Goal: Task Accomplishment & Management: Manage account settings

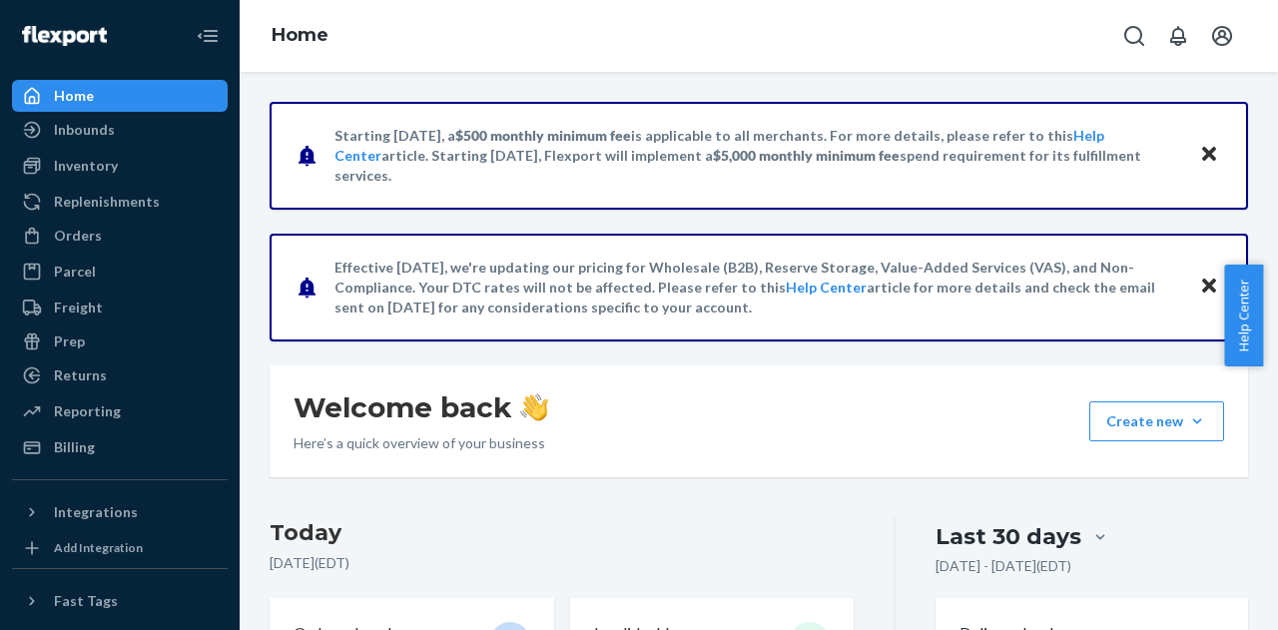
click at [1202, 156] on icon "Close" at bounding box center [1209, 154] width 14 height 14
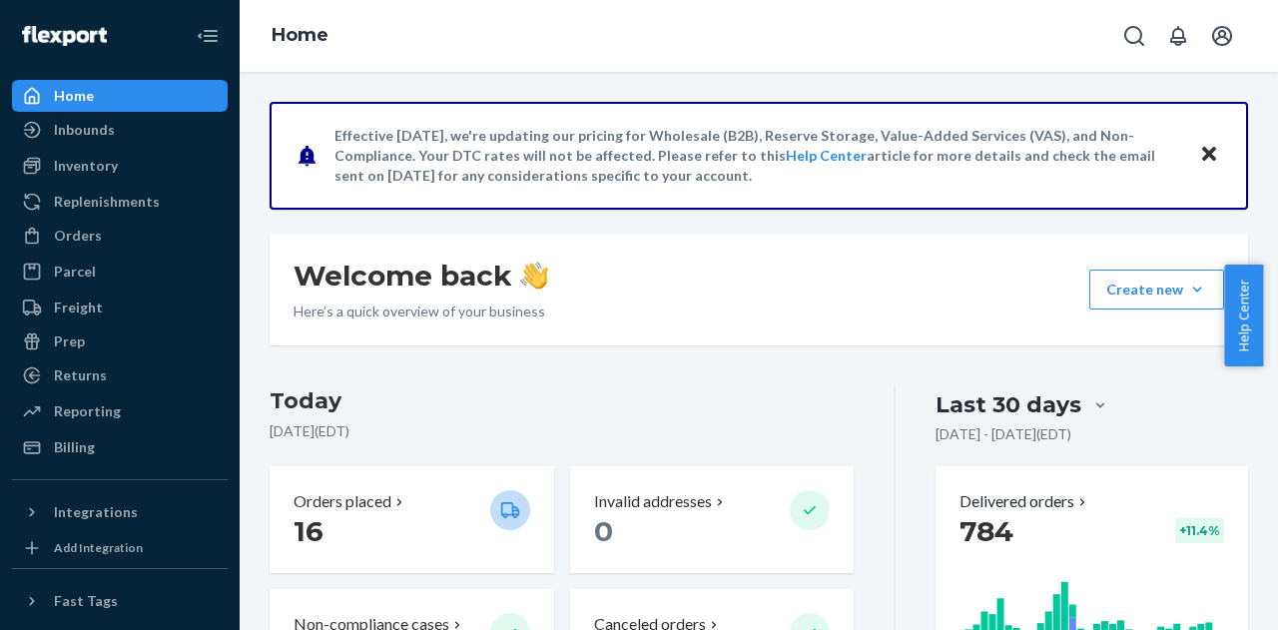
click at [1191, 171] on div "Effective August 9, we're updating our pricing for Wholesale (B2B), Reserve Sto…" at bounding box center [759, 156] width 978 height 108
click at [1202, 160] on icon "Close" at bounding box center [1209, 154] width 14 height 24
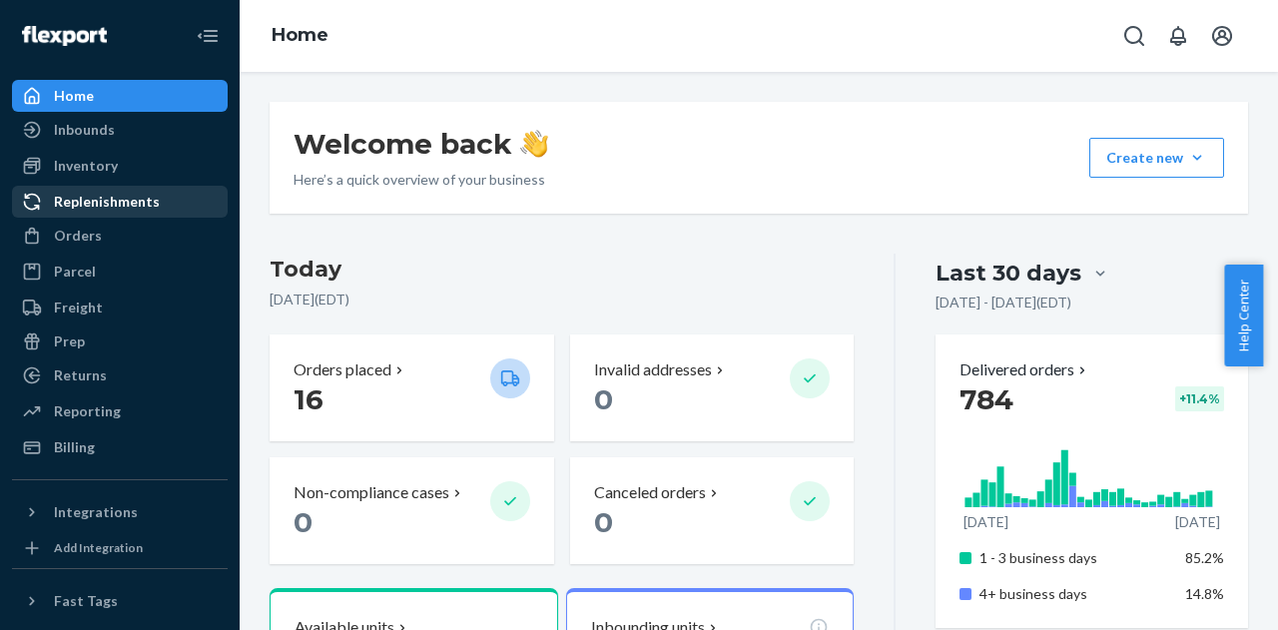
click at [85, 197] on div "Replenishments" at bounding box center [107, 202] width 106 height 20
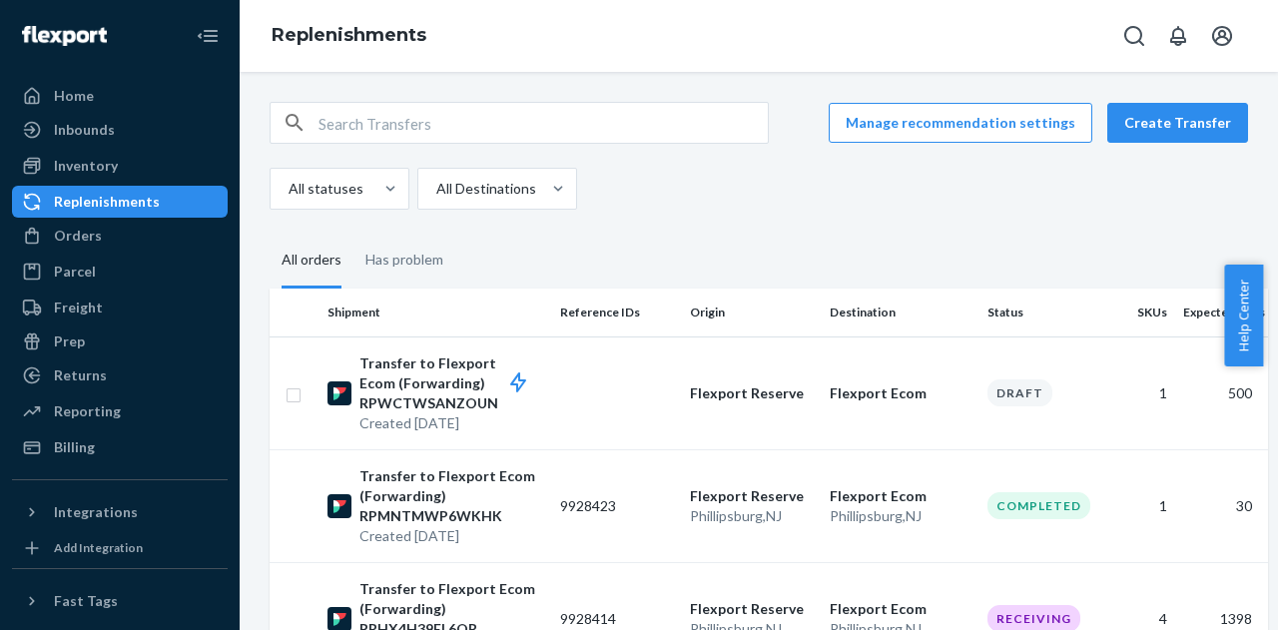
click at [85, 197] on div "Replenishments" at bounding box center [107, 202] width 106 height 20
click at [1174, 125] on button "Create Transfer" at bounding box center [1177, 123] width 141 height 40
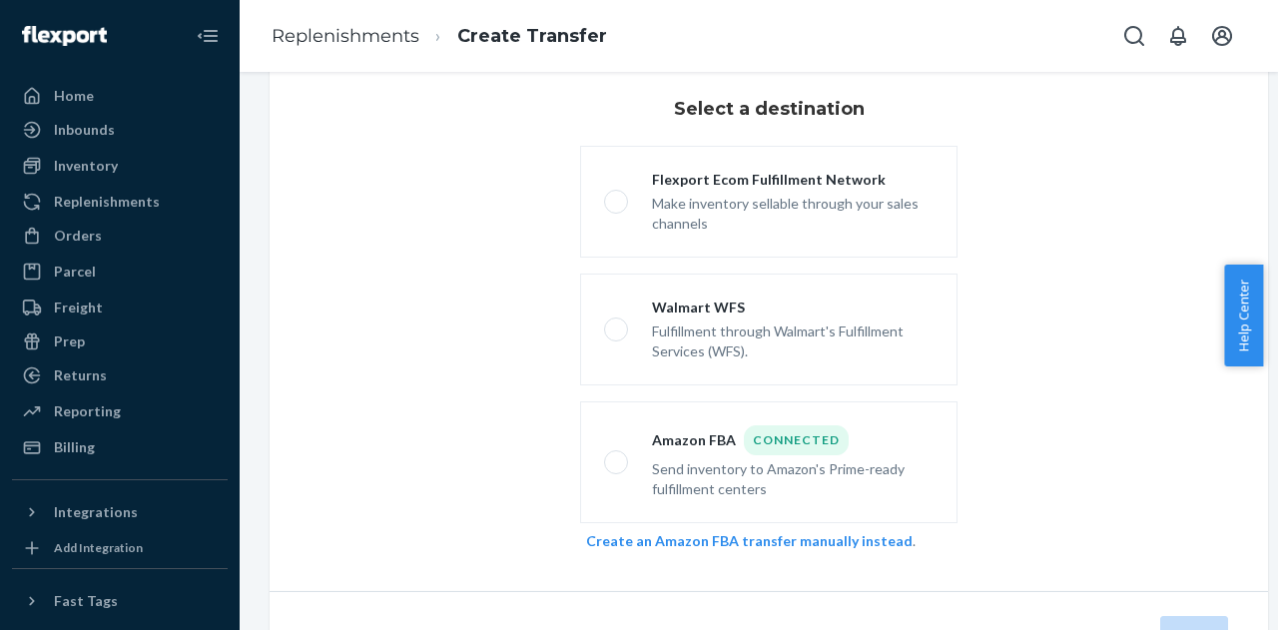
scroll to position [45, 0]
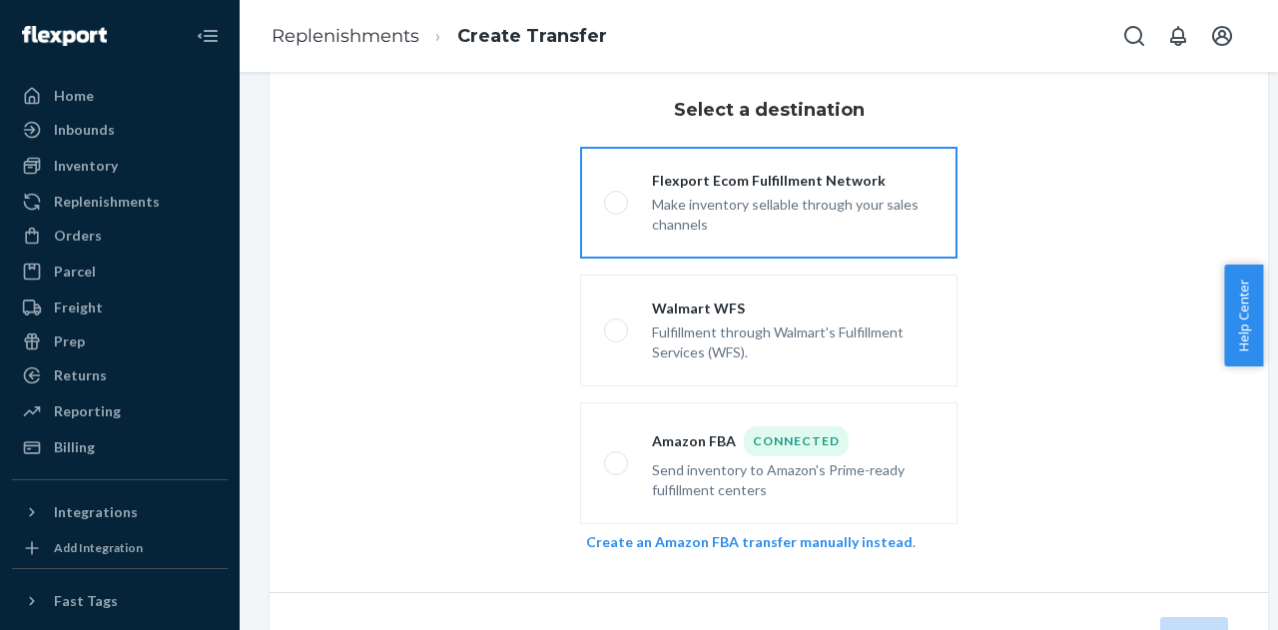
click at [621, 202] on span at bounding box center [616, 203] width 24 height 24
click at [617, 202] on input "Flexport Ecom Fulfillment Network Make inventory sellable through your sales ch…" at bounding box center [610, 203] width 13 height 13
radio input "true"
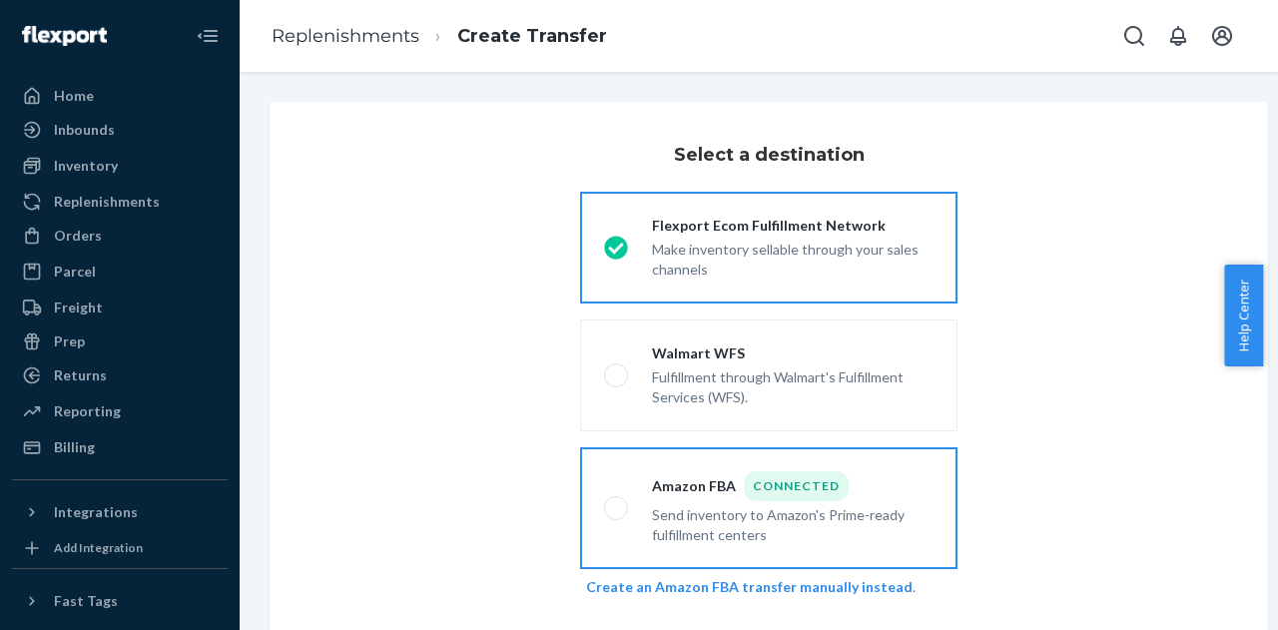
scroll to position [159, 0]
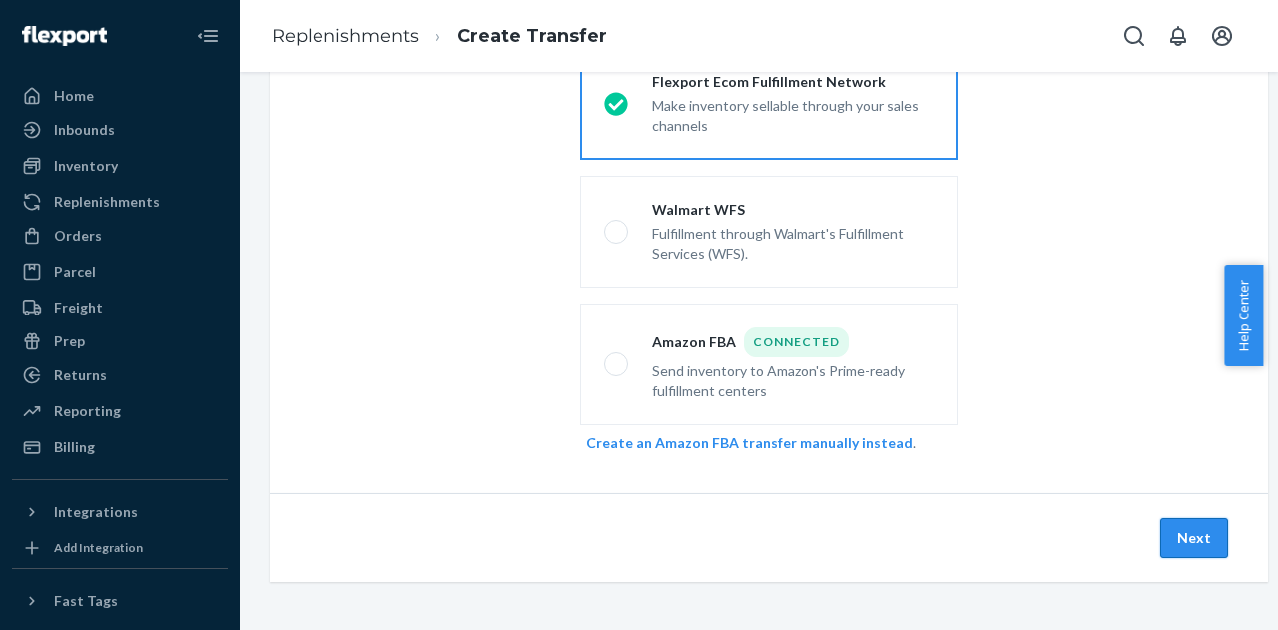
click at [1187, 535] on button "Next" at bounding box center [1194, 538] width 68 height 40
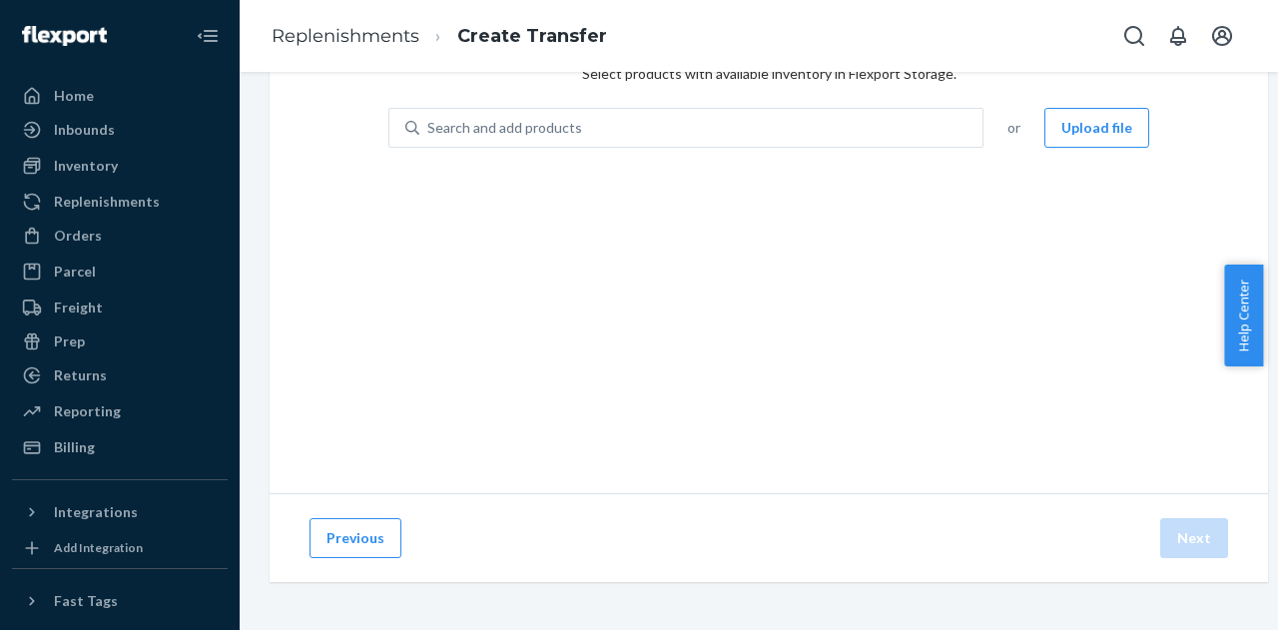
scroll to position [0, 0]
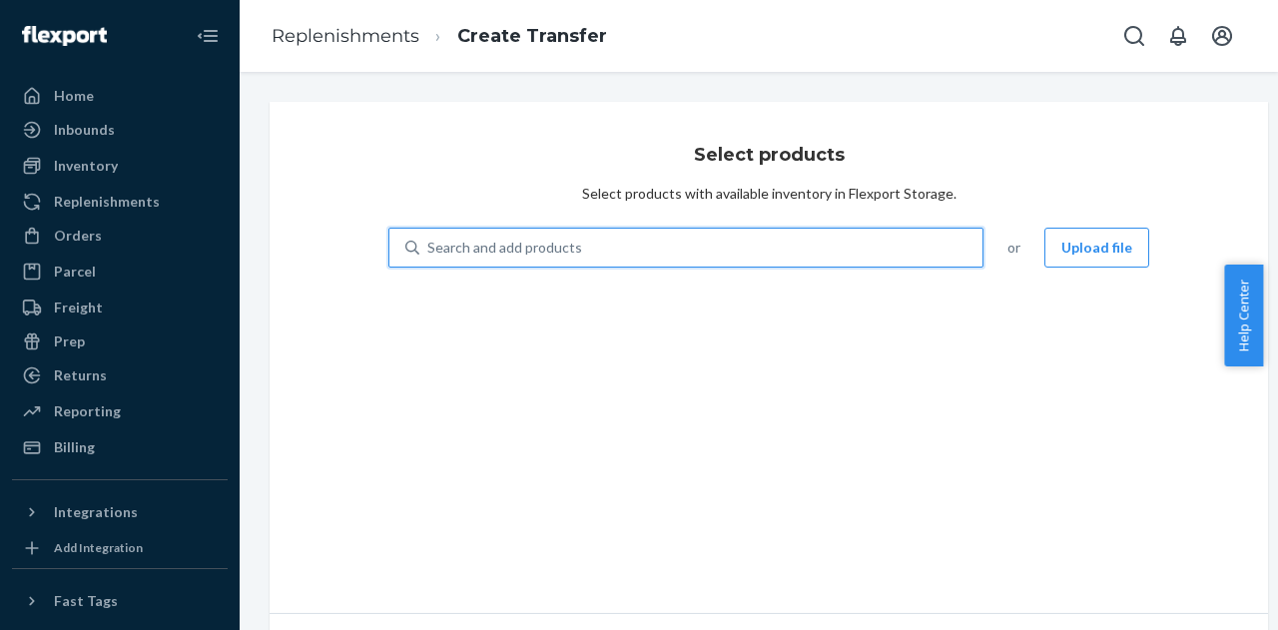
click at [683, 243] on div "Search and add products" at bounding box center [700, 248] width 563 height 36
click at [429, 243] on input "0 results available. Use Up and Down to choose options, press Enter to select t…" at bounding box center [428, 248] width 2 height 20
click at [623, 252] on div "Search and add products" at bounding box center [700, 248] width 563 height 36
click at [429, 252] on input "0 results available. Use Up and Down to choose options, press Enter to select t…" at bounding box center [428, 248] width 2 height 20
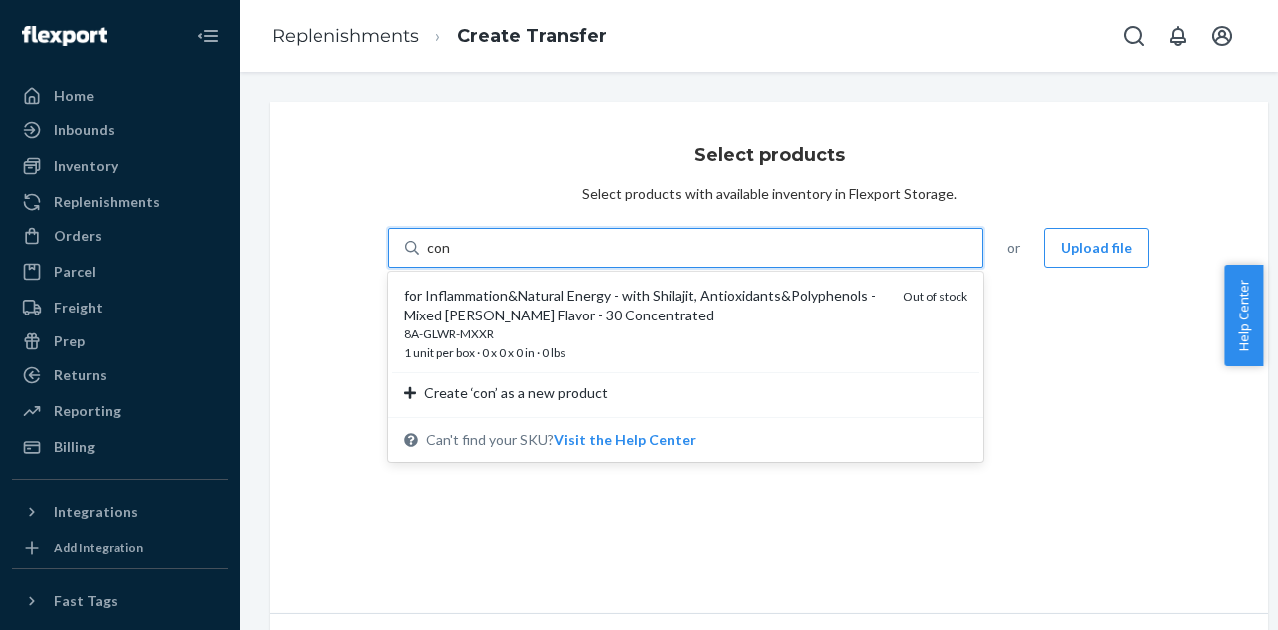
type input "co"
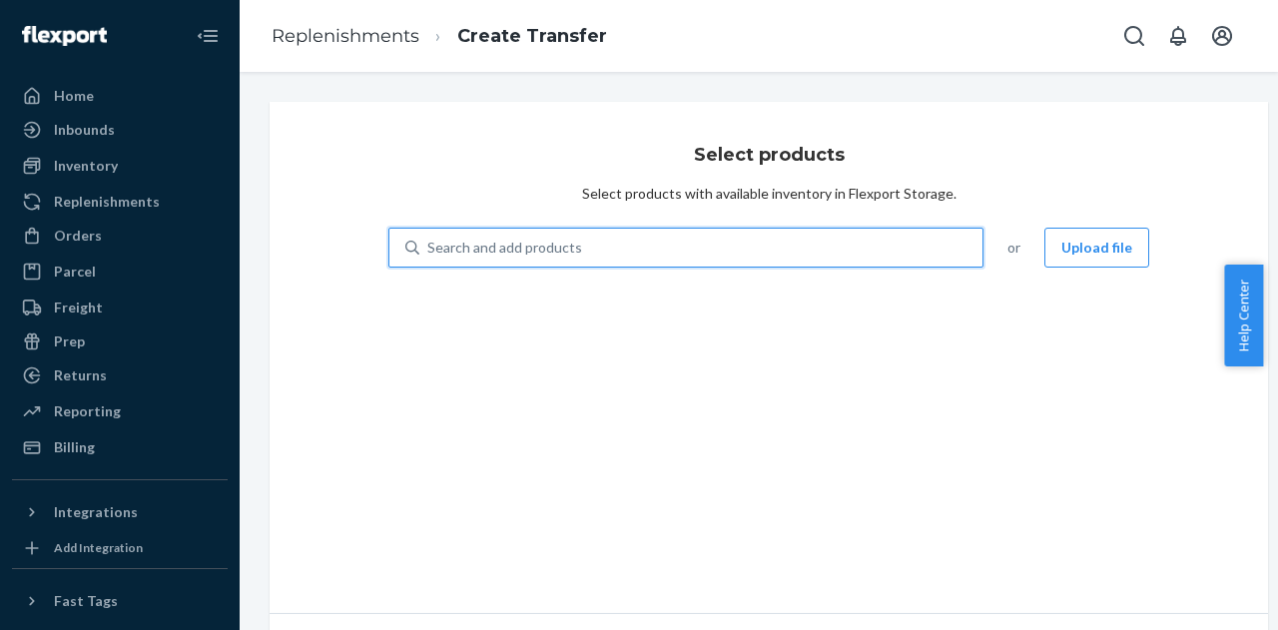
click at [623, 252] on div "Search and add products" at bounding box center [700, 248] width 563 height 36
click at [429, 252] on input "0 results available. Select is focused ,type to refine list, press Down to open…" at bounding box center [428, 248] width 2 height 20
click at [619, 252] on div "Search and add products" at bounding box center [700, 248] width 563 height 36
click at [429, 252] on input "0 results available. Use Up and Down to choose options, press Enter to select t…" at bounding box center [428, 248] width 2 height 20
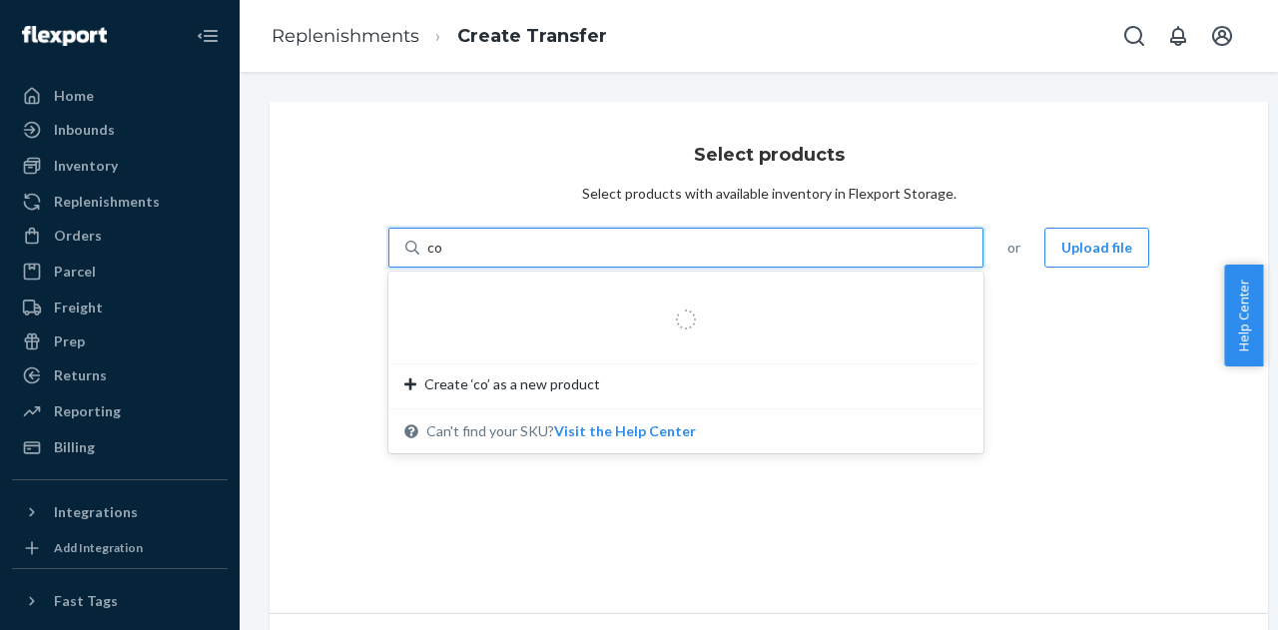
type input "com"
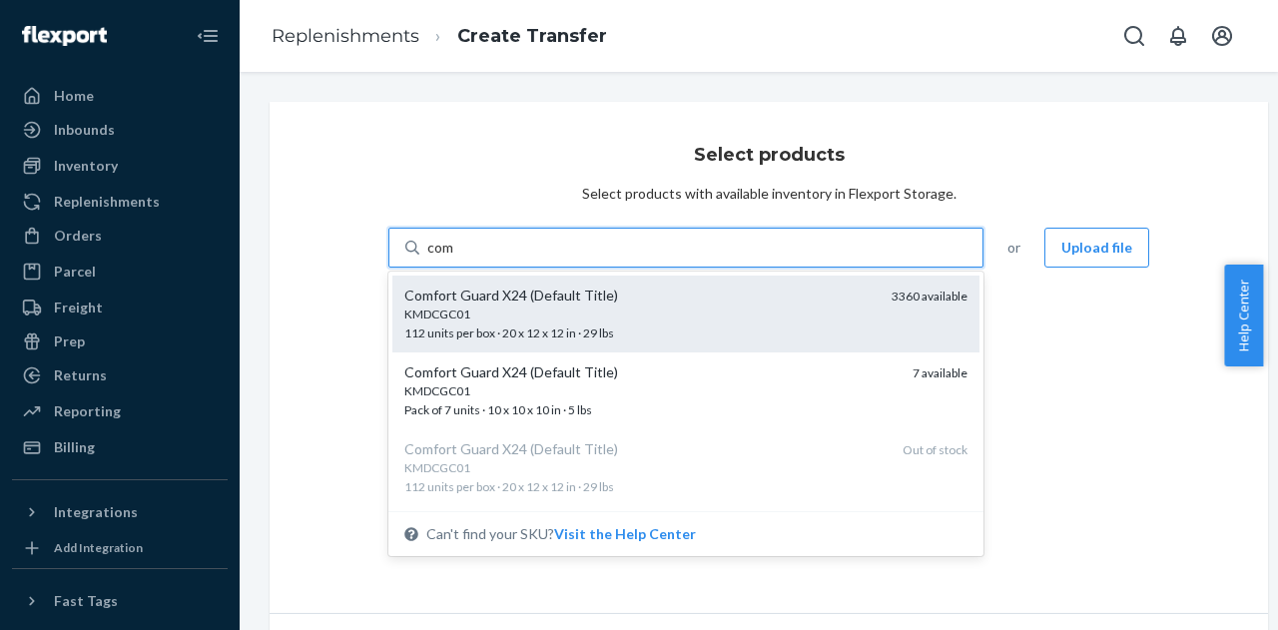
click at [486, 286] on div "Comfort Guard X24 (Default Title)" at bounding box center [639, 295] width 471 height 20
click at [455, 258] on input "com" at bounding box center [441, 248] width 28 height 20
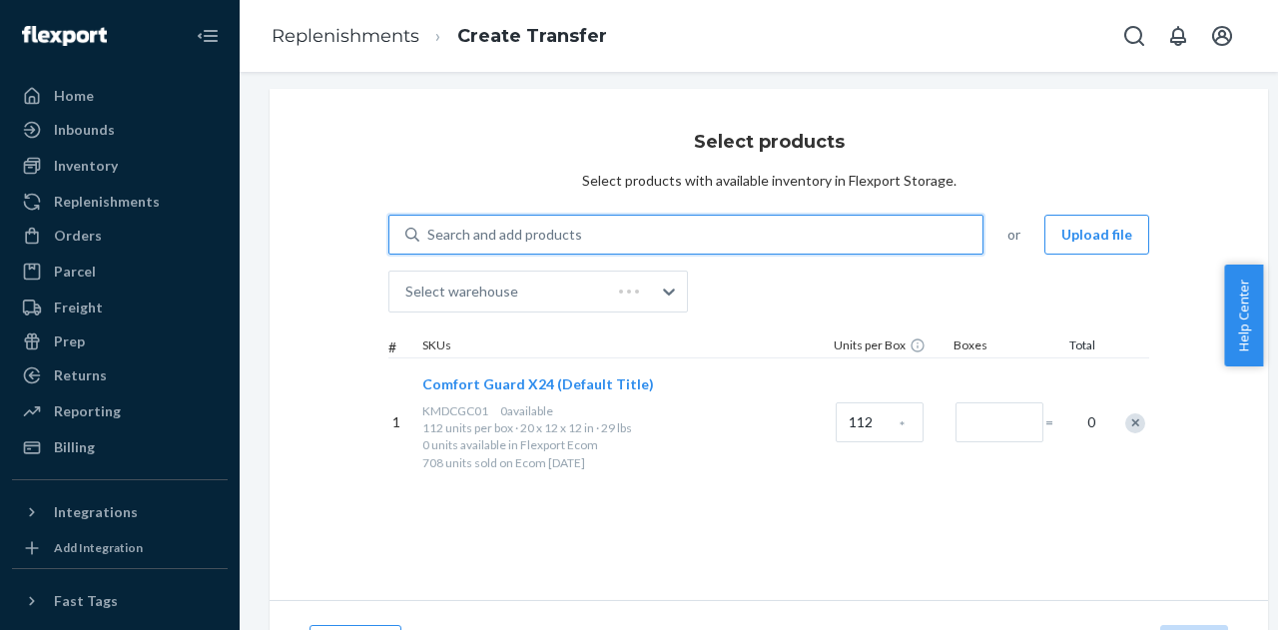
scroll to position [14, 0]
click at [504, 227] on div "Search and add products" at bounding box center [504, 234] width 155 height 20
click at [429, 227] on input "0 results available. Select is focused ,type to refine list, press Down to open…" at bounding box center [428, 234] width 2 height 20
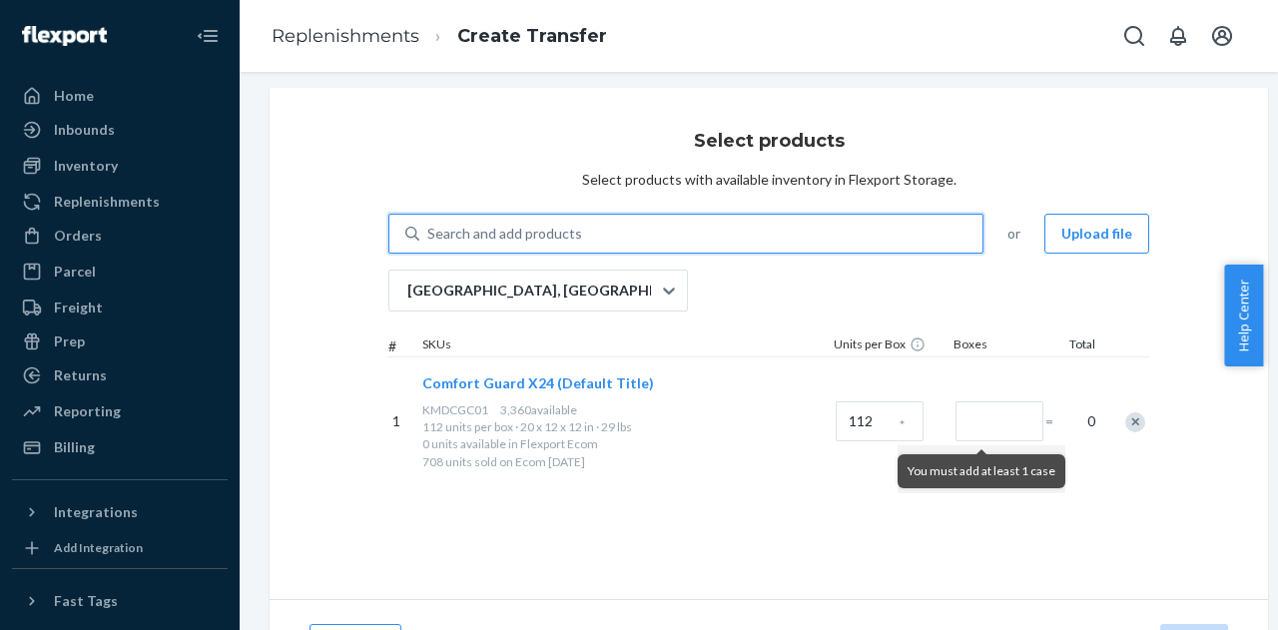
click at [554, 235] on div "Search and add products" at bounding box center [504, 234] width 155 height 20
click at [429, 235] on input "0 results available. Use Up and Down to choose options, press Enter to select t…" at bounding box center [428, 234] width 2 height 20
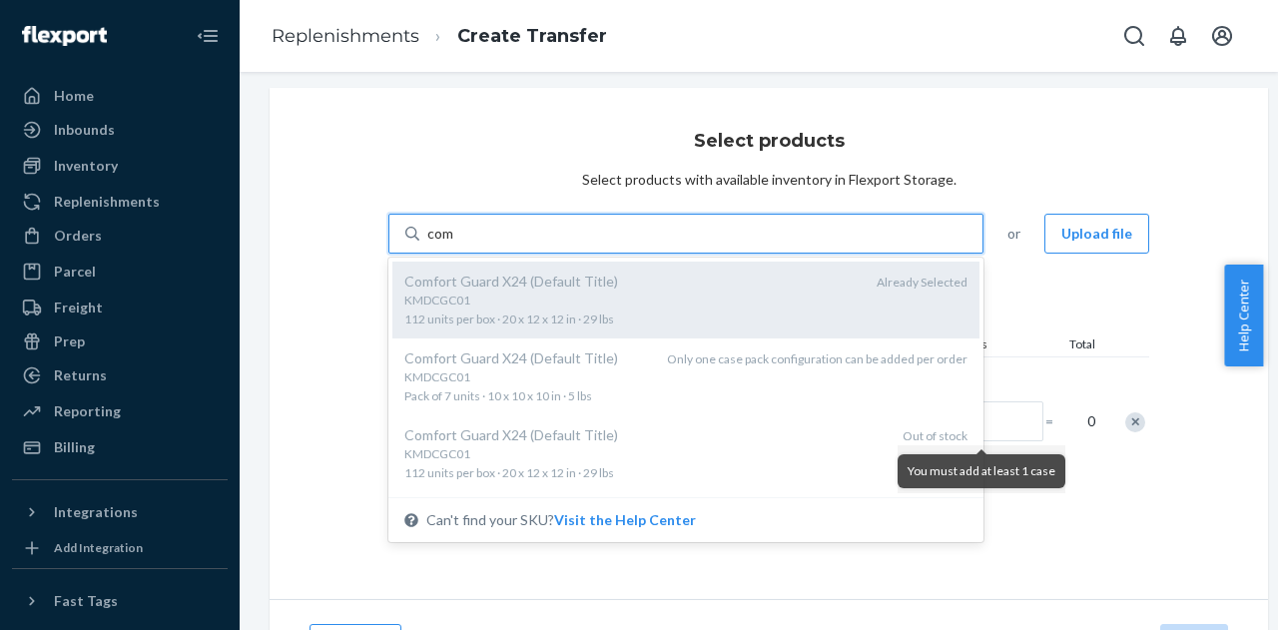
click at [582, 297] on div "KMDCGC01" at bounding box center [632, 299] width 456 height 17
click at [455, 244] on input "com" at bounding box center [441, 234] width 28 height 20
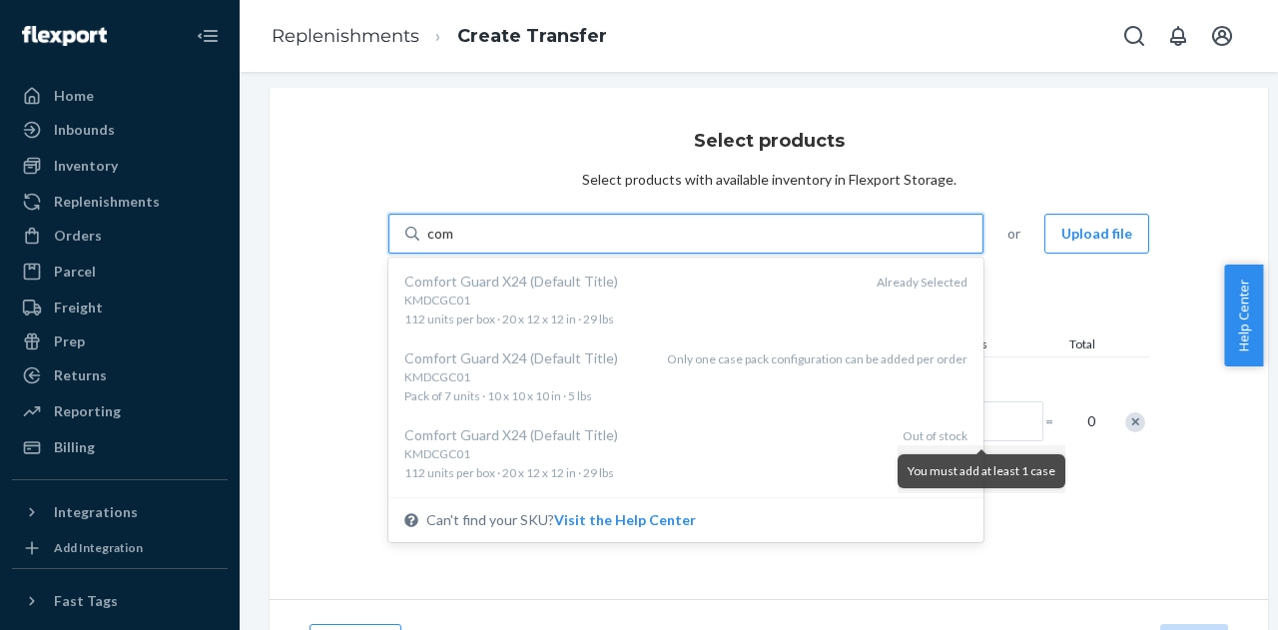
type input "com"
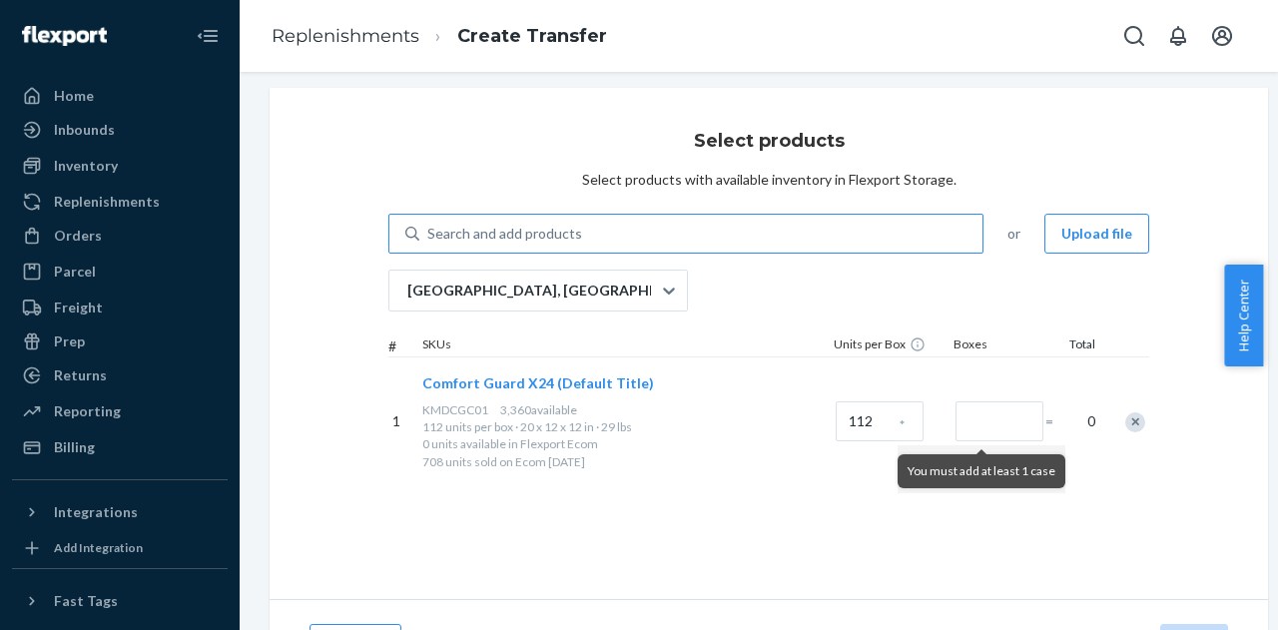
click at [1155, 571] on div "Select products Select products with available inventory in Flexport Storage. S…" at bounding box center [769, 343] width 998 height 511
click at [992, 425] on input "Number of boxes" at bounding box center [999, 421] width 88 height 40
click at [992, 425] on input "6" at bounding box center [999, 421] width 88 height 40
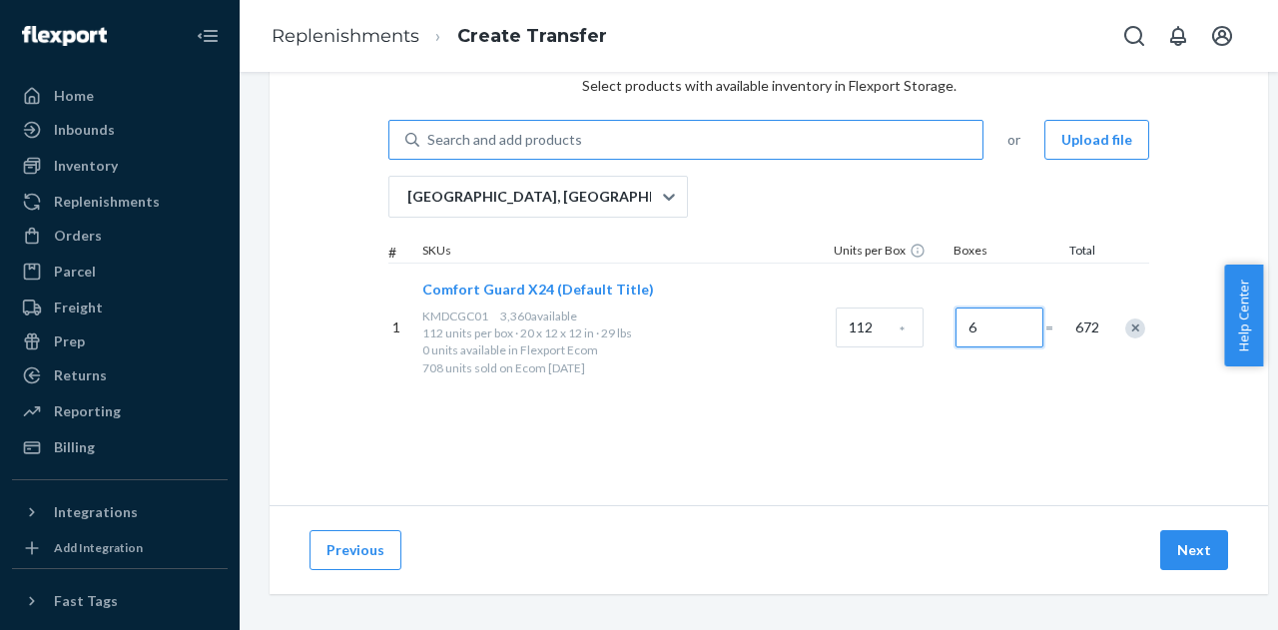
scroll to position [107, 5]
type input "6"
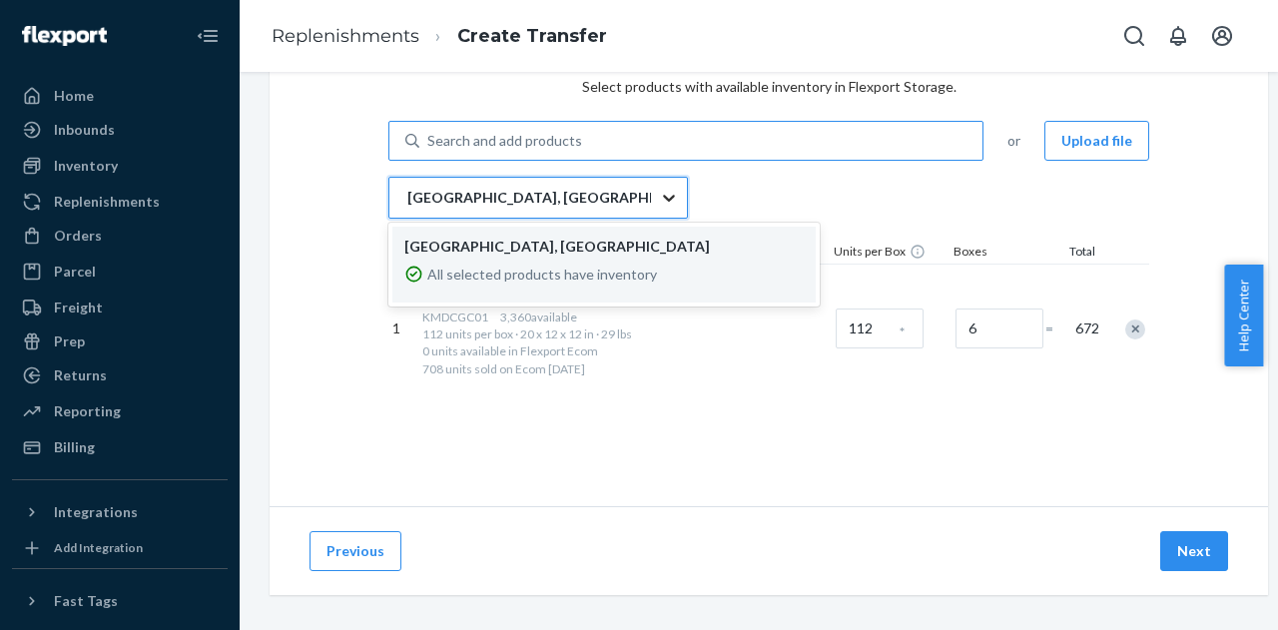
click at [659, 204] on icon at bounding box center [669, 198] width 20 height 20
click at [407, 204] on input "option EWR1RS focused, 1 of 1. 1 result available. Use Up and Down to choose op…" at bounding box center [406, 198] width 2 height 20
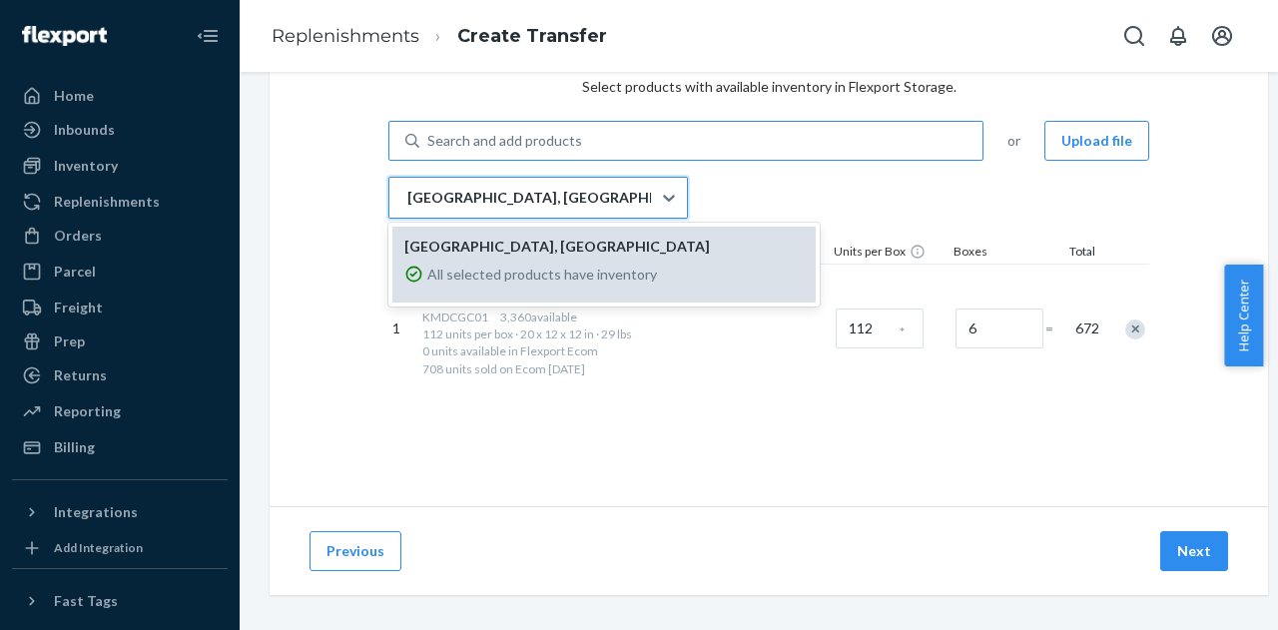
click at [581, 259] on div "All selected products have inventory" at bounding box center [603, 275] width 399 height 36
click at [407, 208] on input "option EWR1RS focused, 1 of 1. 1 result available. Use Up and Down to choose op…" at bounding box center [406, 198] width 2 height 20
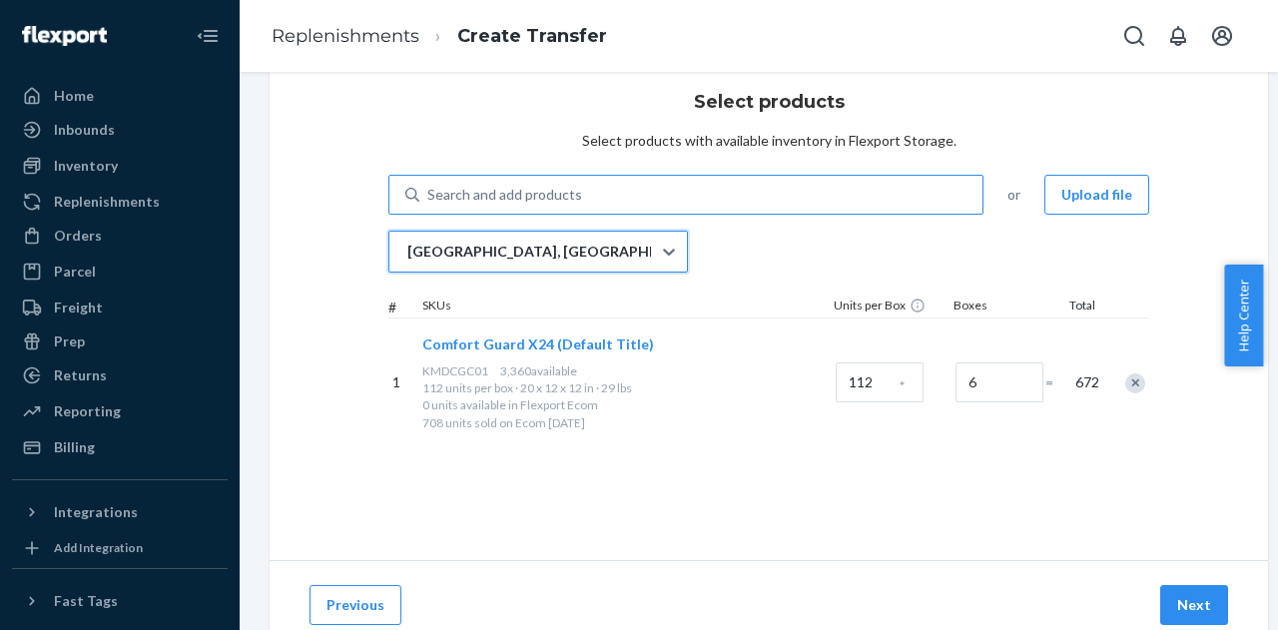
scroll to position [135, 5]
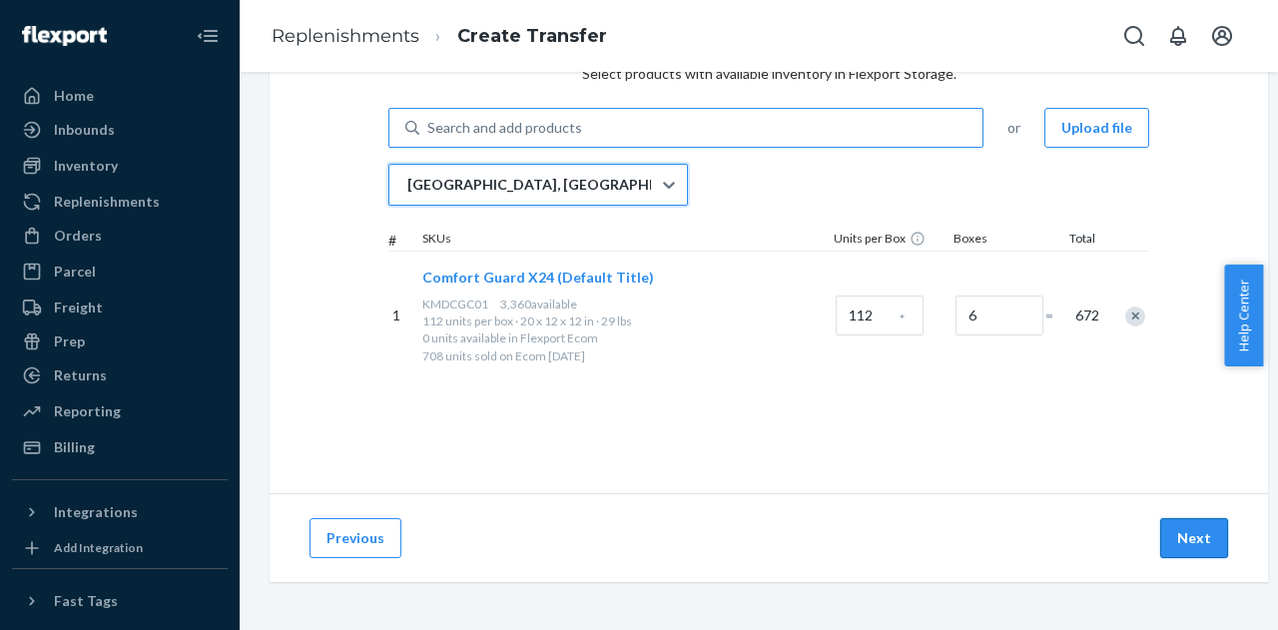
click at [1195, 518] on button "Next" at bounding box center [1194, 538] width 68 height 40
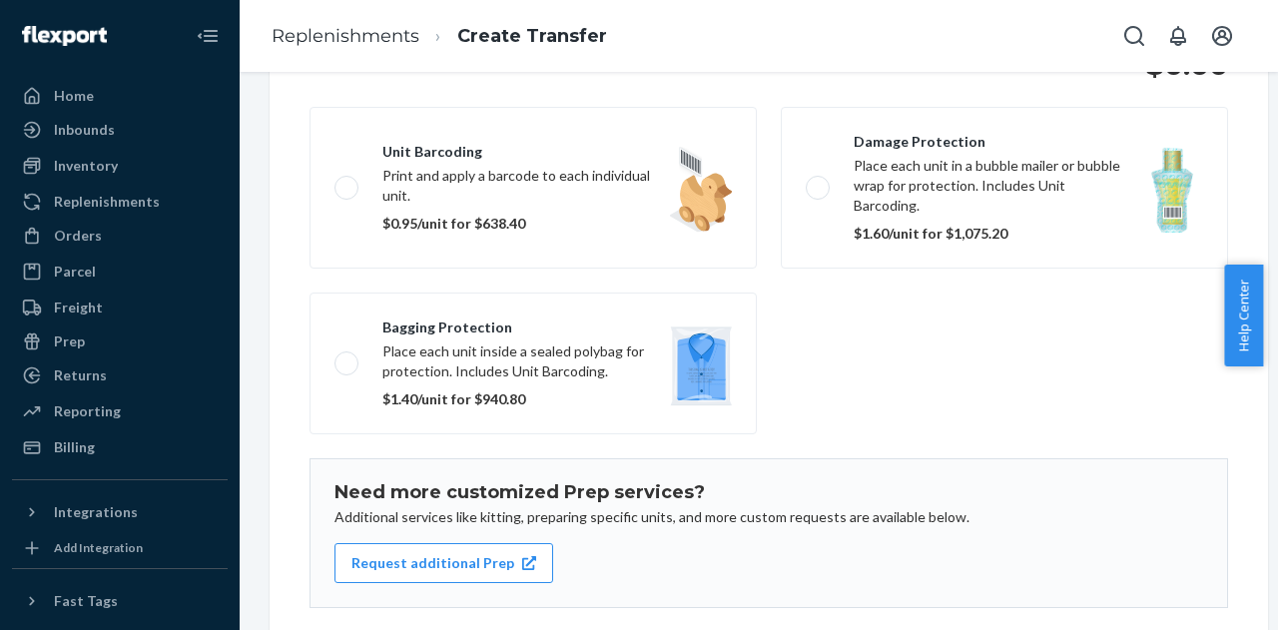
scroll to position [417, 3]
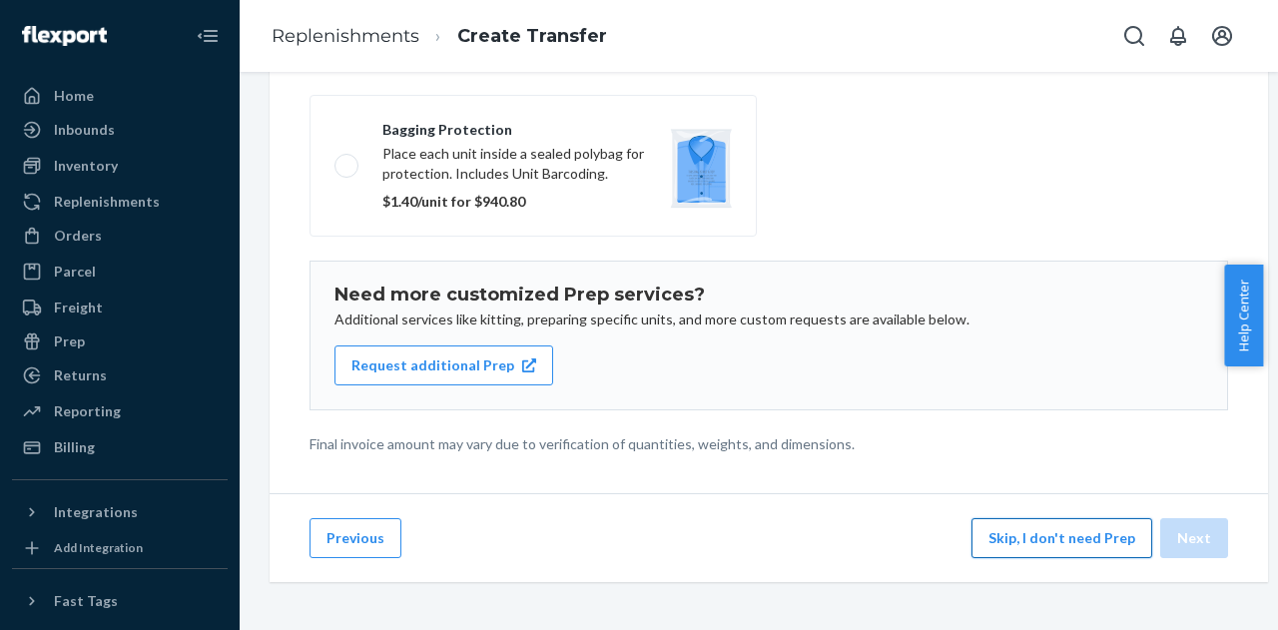
click at [1031, 518] on button "Skip, I don't need Prep" at bounding box center [1061, 538] width 181 height 40
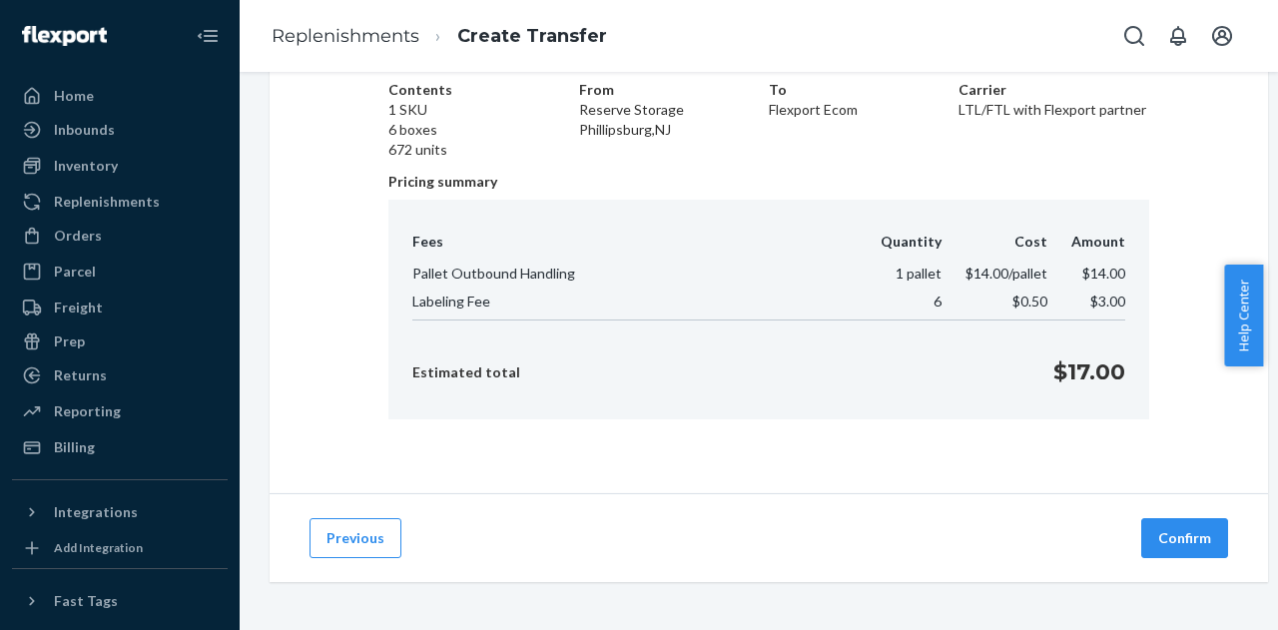
scroll to position [135, 3]
click at [1190, 518] on button "Confirm" at bounding box center [1184, 538] width 87 height 40
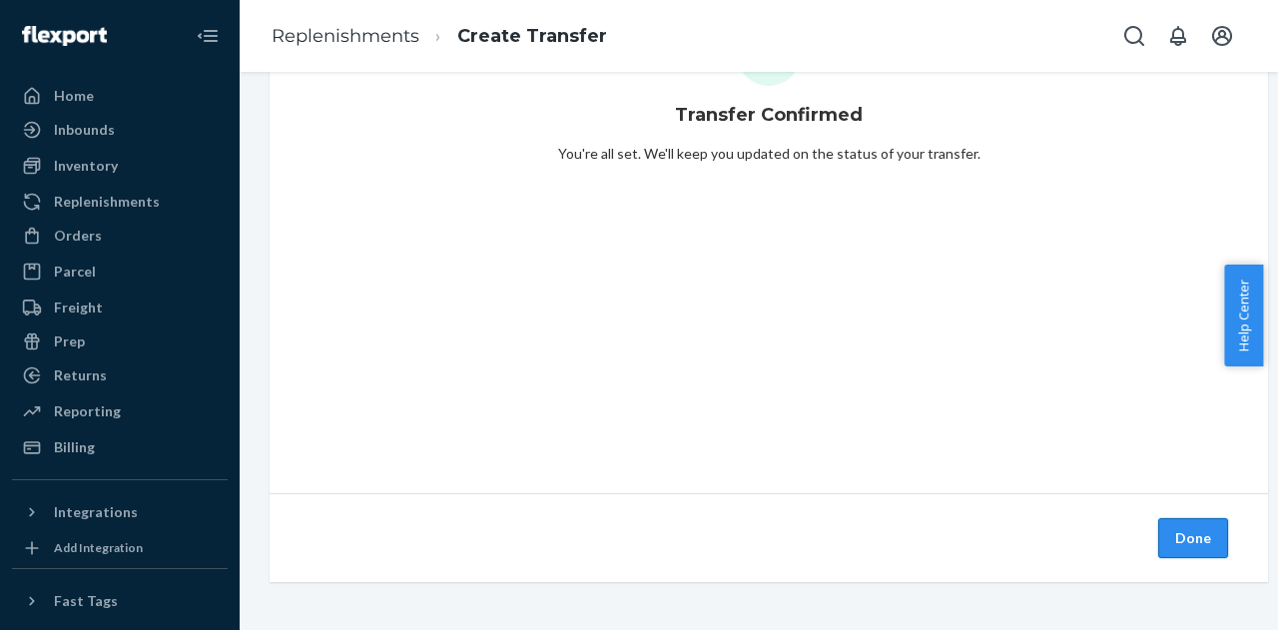
click at [1179, 522] on button "Done" at bounding box center [1193, 538] width 70 height 40
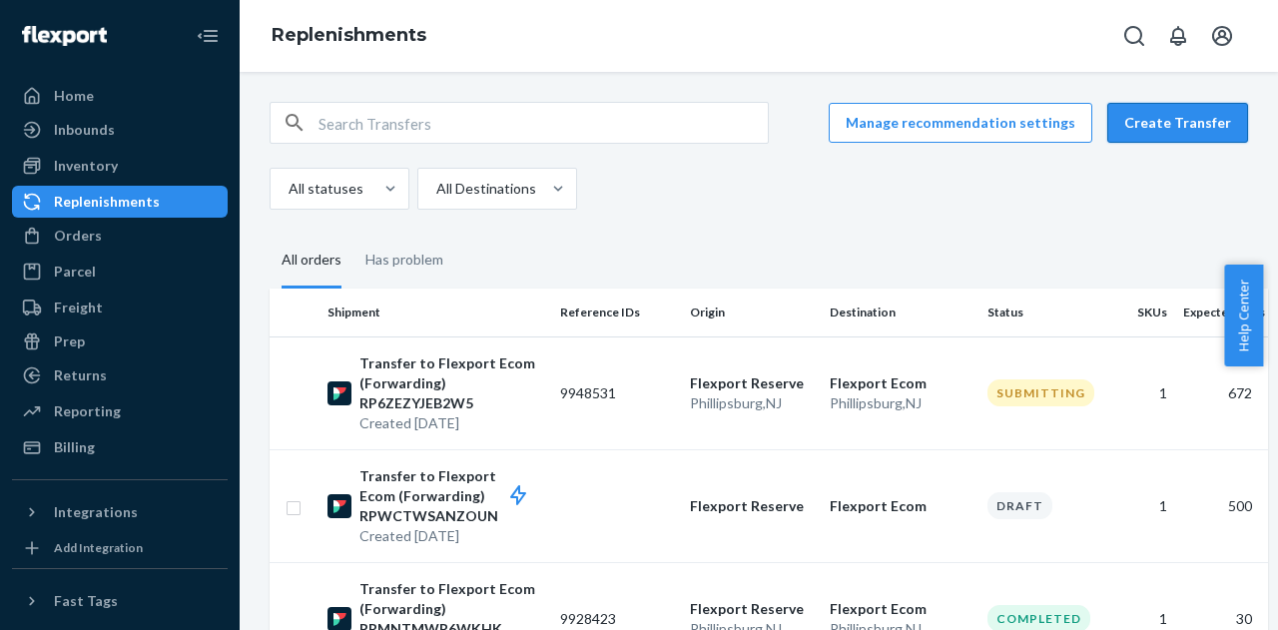
click at [1177, 125] on button "Create Transfer" at bounding box center [1177, 123] width 141 height 40
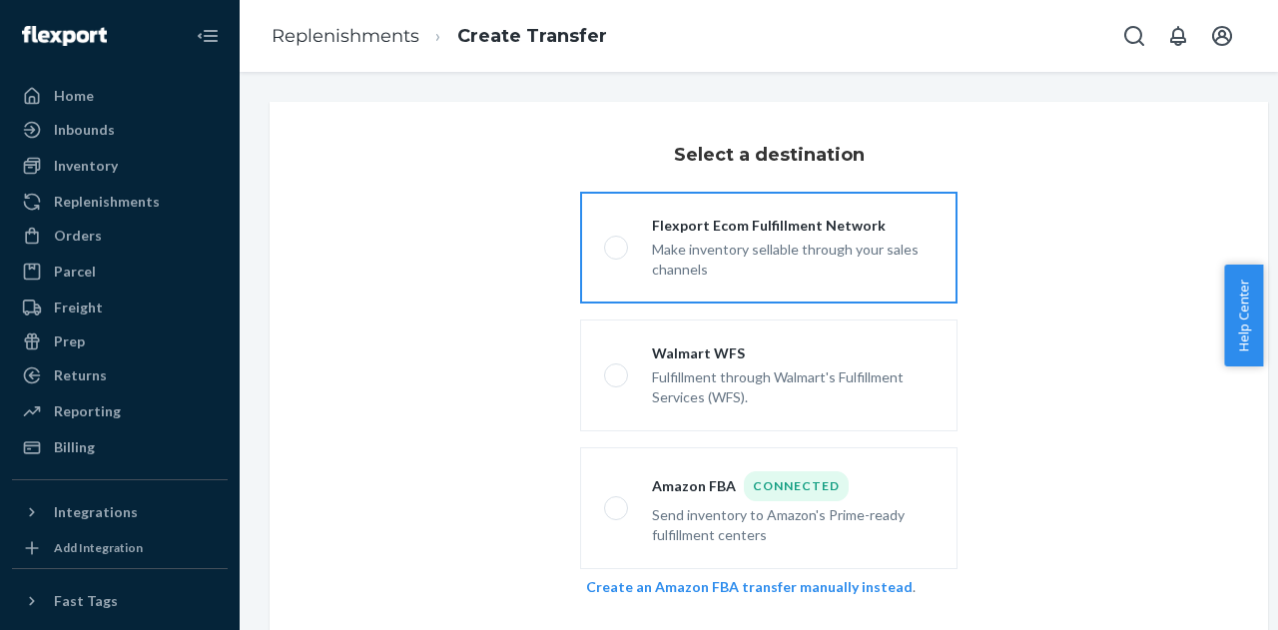
click at [631, 248] on div "Flexport Ecom Fulfillment Network Make inventory sellable through your sales ch…" at bounding box center [780, 248] width 305 height 64
click at [617, 248] on input "Flexport Ecom Fulfillment Network Make inventory sellable through your sales ch…" at bounding box center [610, 248] width 13 height 13
radio input "true"
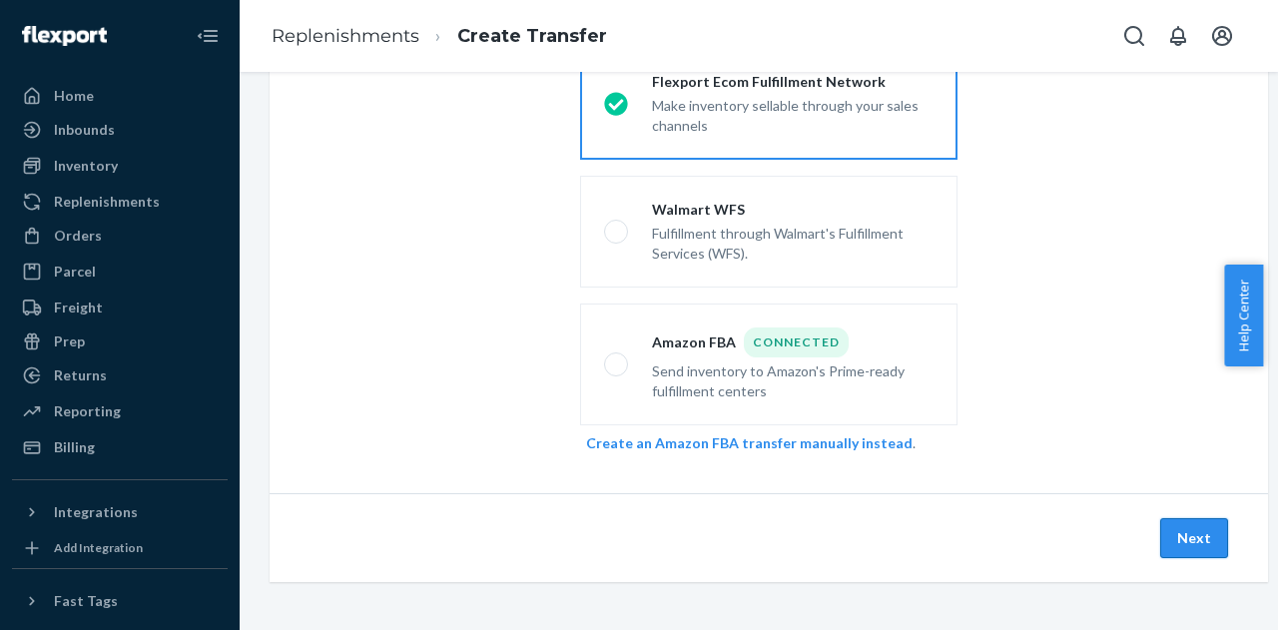
click at [1193, 524] on button "Next" at bounding box center [1194, 538] width 68 height 40
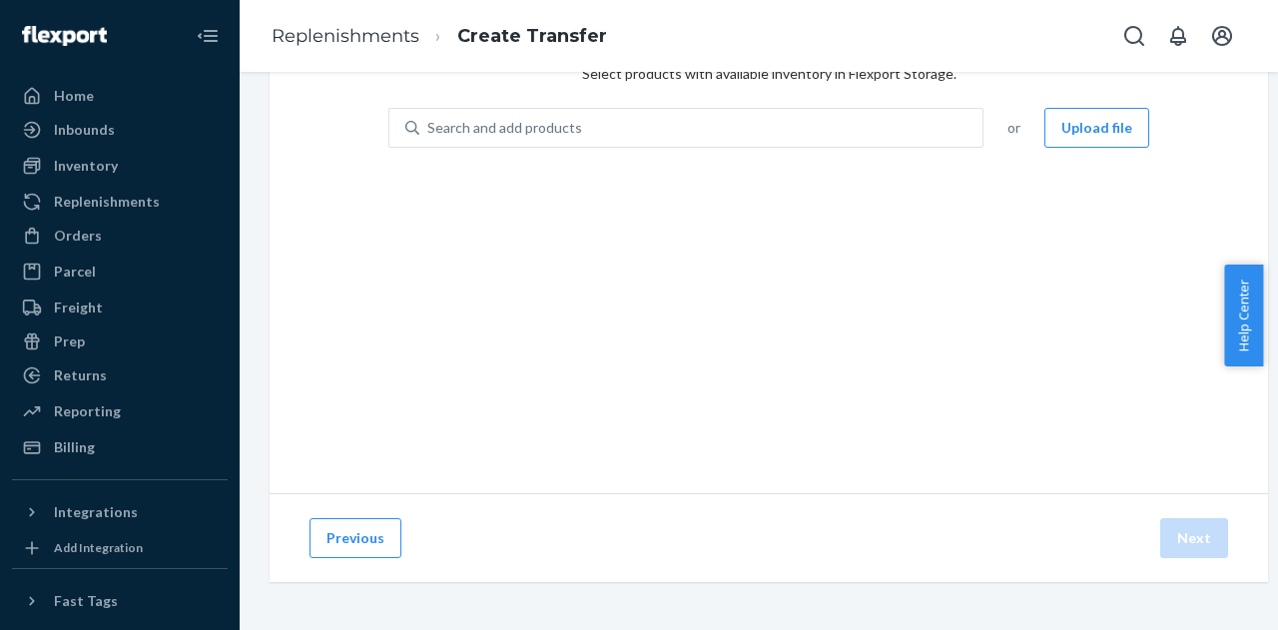
scroll to position [135, 0]
click at [561, 128] on div "Search and add products" at bounding box center [700, 128] width 563 height 36
click at [429, 128] on input "Search and add products" at bounding box center [428, 128] width 2 height 20
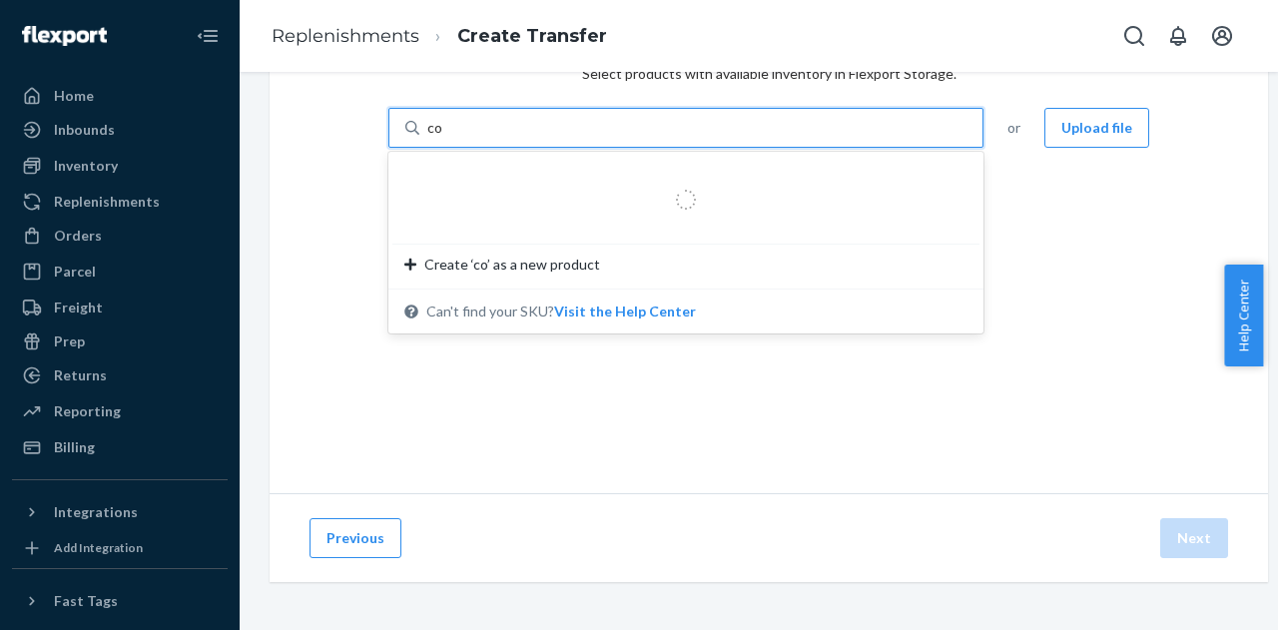
type input "com"
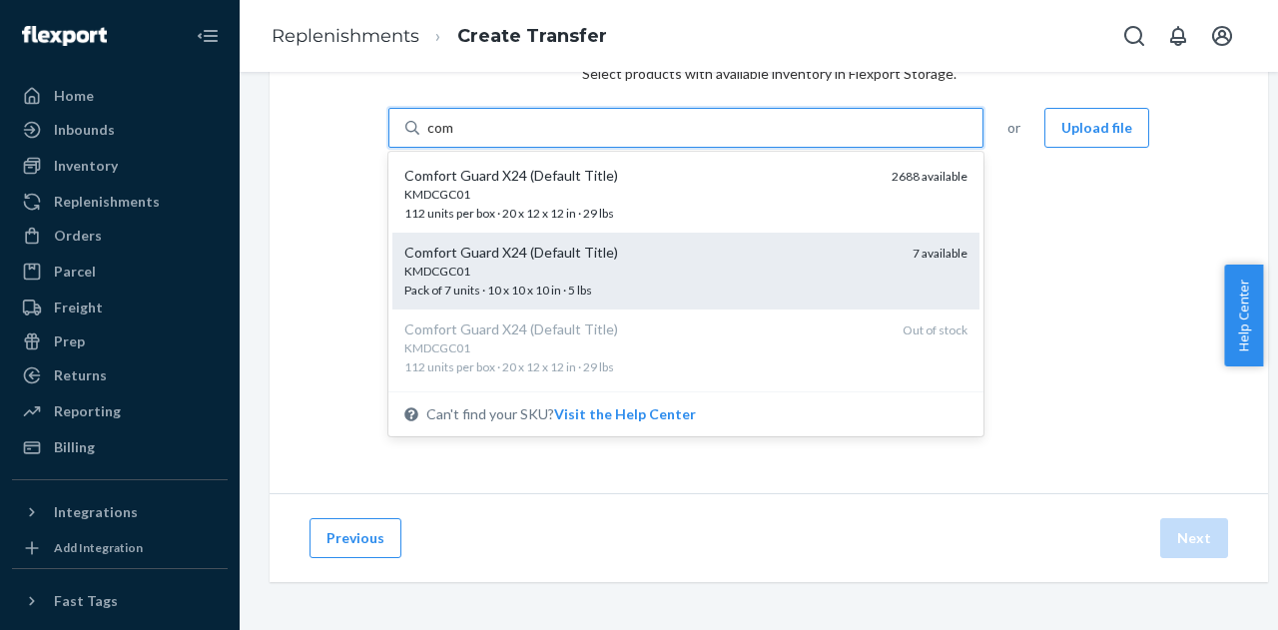
click at [466, 269] on span "KMDCGC01 Pack of 7 units · 10 x 10 x 10 in · 5 lbs" at bounding box center [650, 280] width 492 height 35
click at [455, 138] on input "com" at bounding box center [441, 128] width 28 height 20
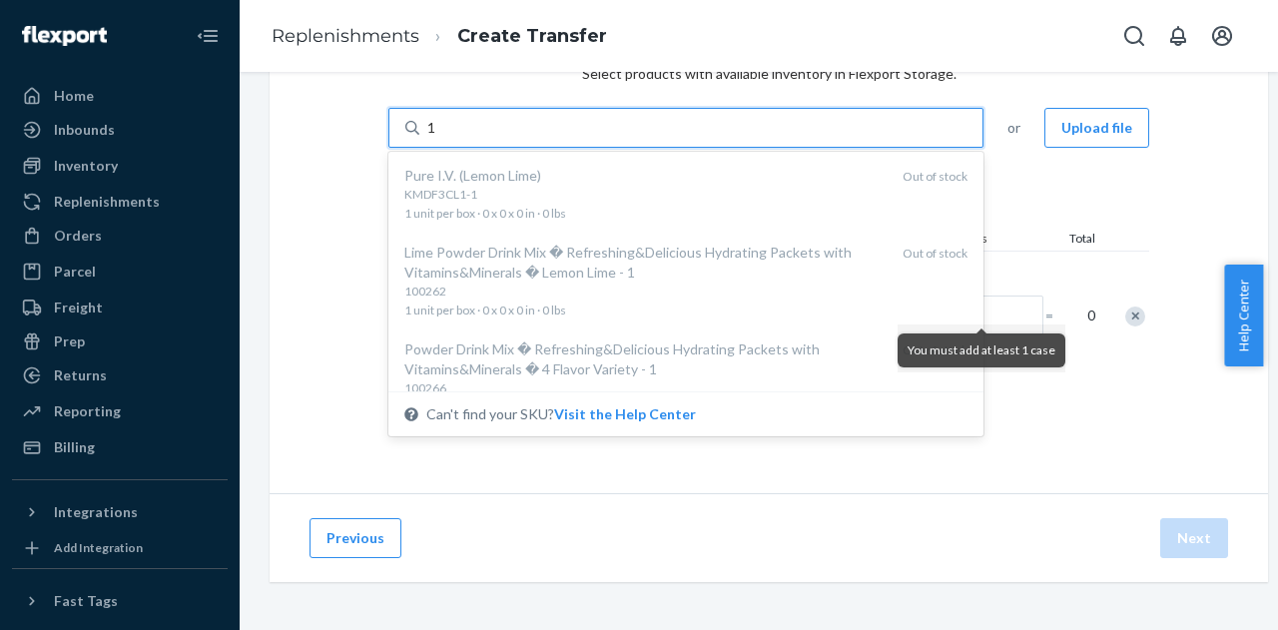
type input "1"
click at [1019, 295] on input "Number of boxes" at bounding box center [999, 315] width 88 height 40
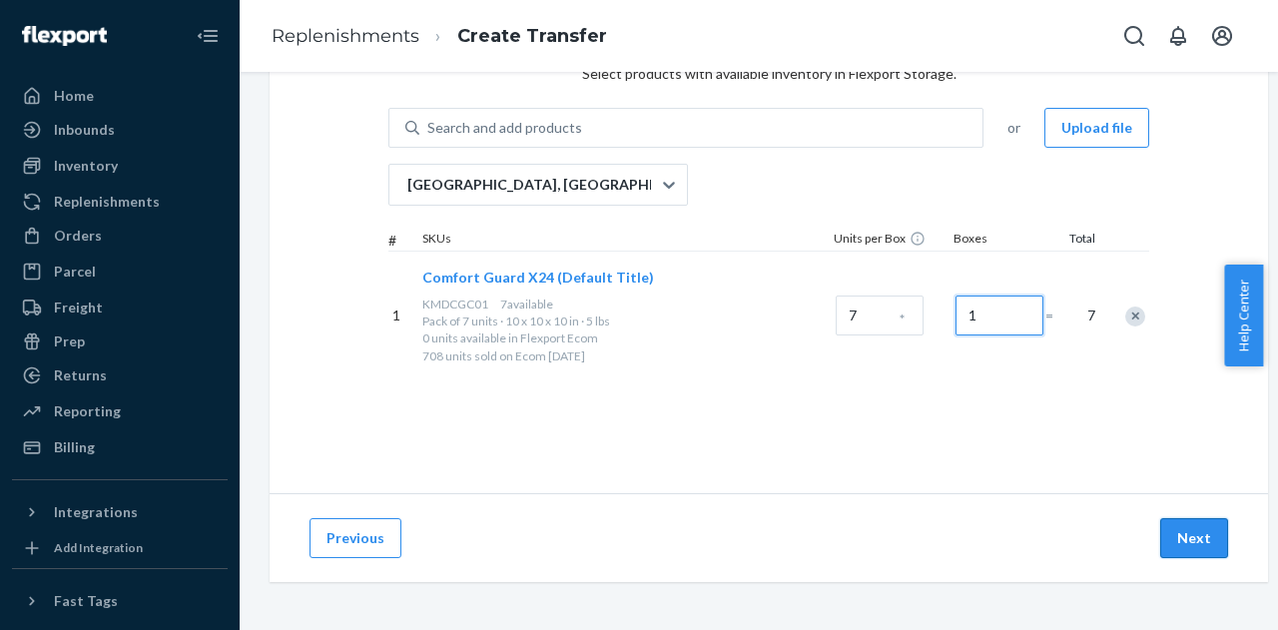
type input "1"
click at [1194, 525] on button "Next" at bounding box center [1194, 538] width 68 height 40
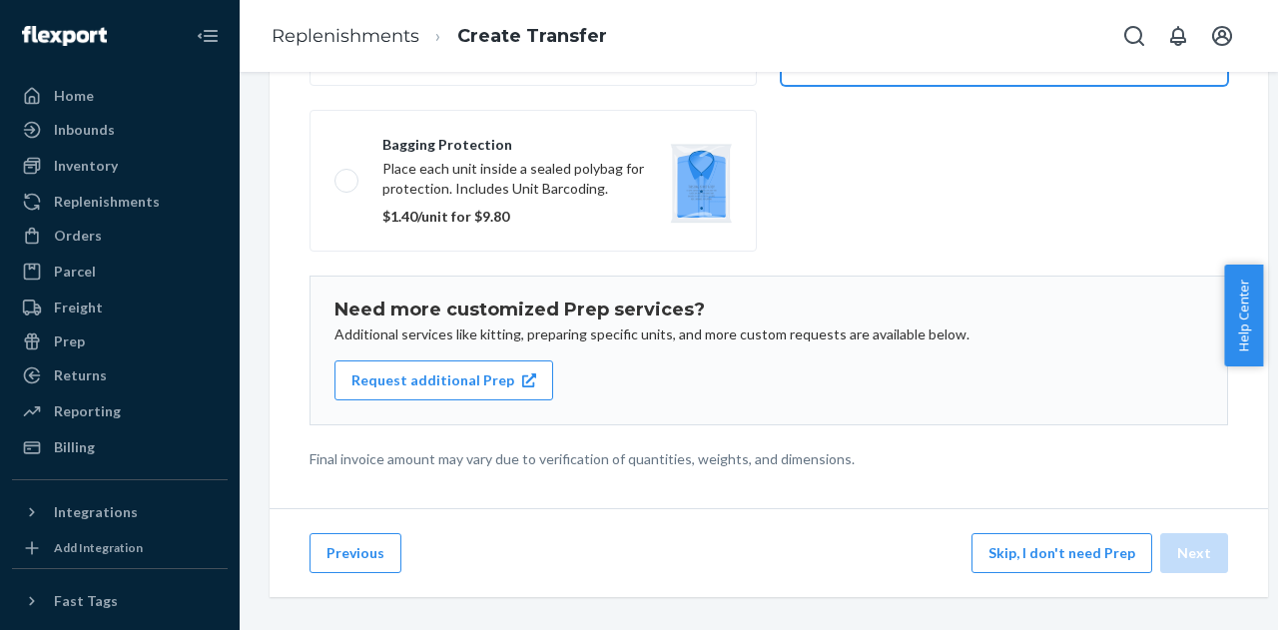
scroll to position [417, 0]
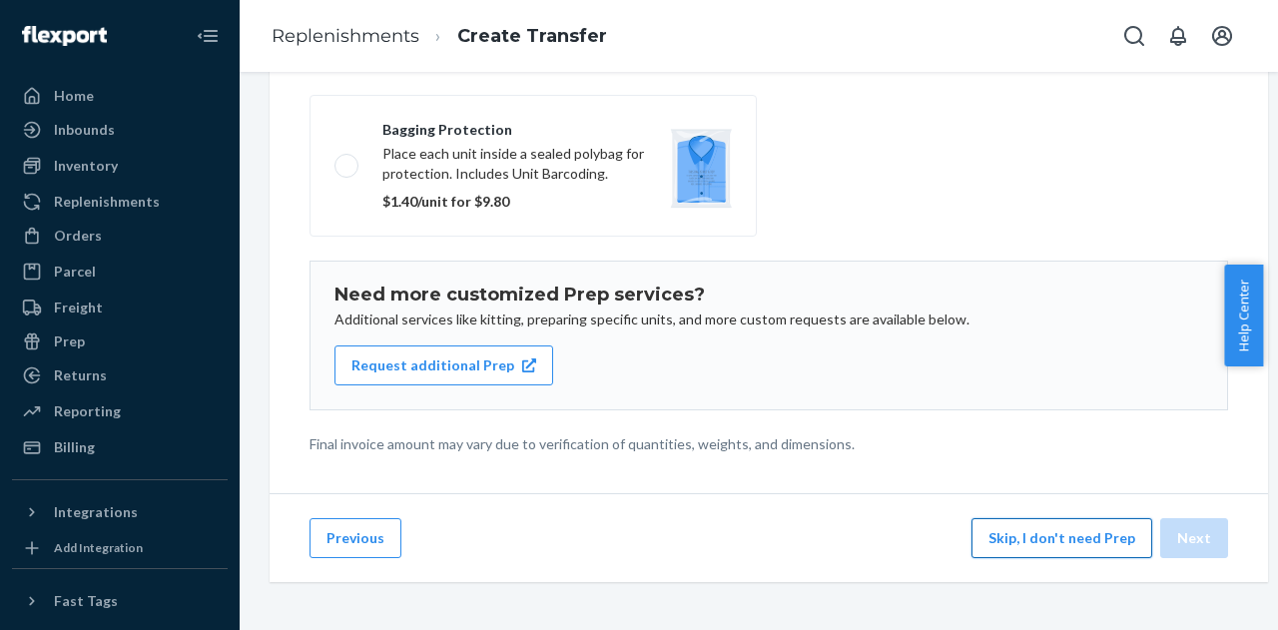
click at [1073, 518] on button "Skip, I don't need Prep" at bounding box center [1061, 538] width 181 height 40
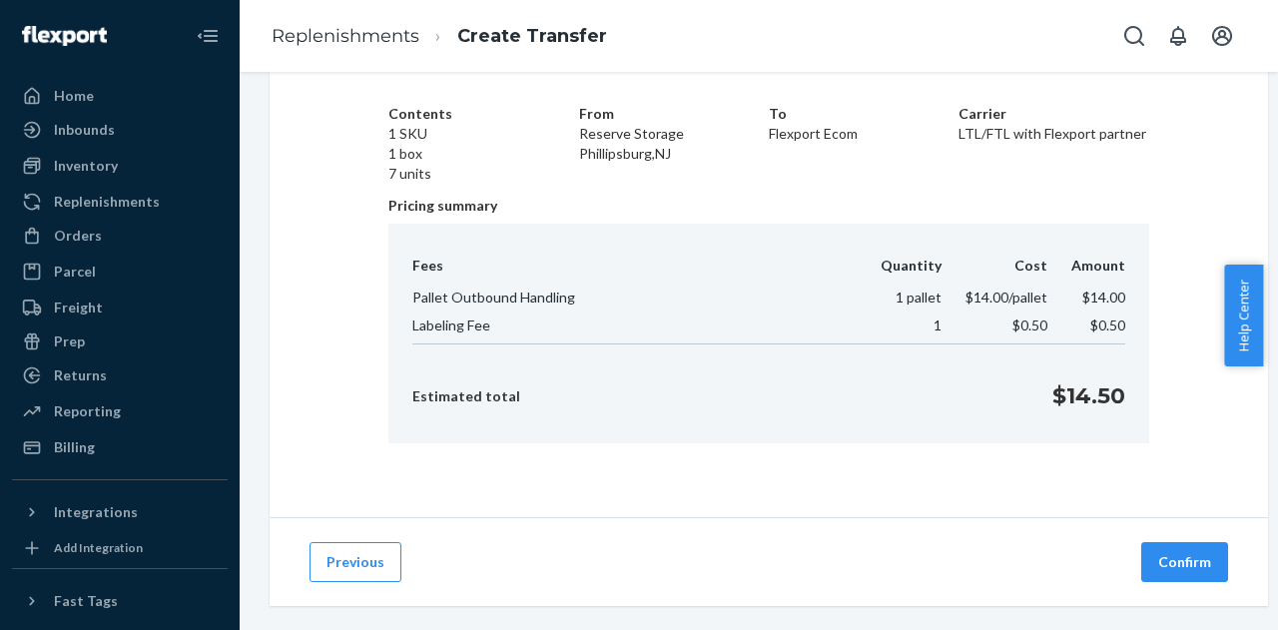
scroll to position [0, 0]
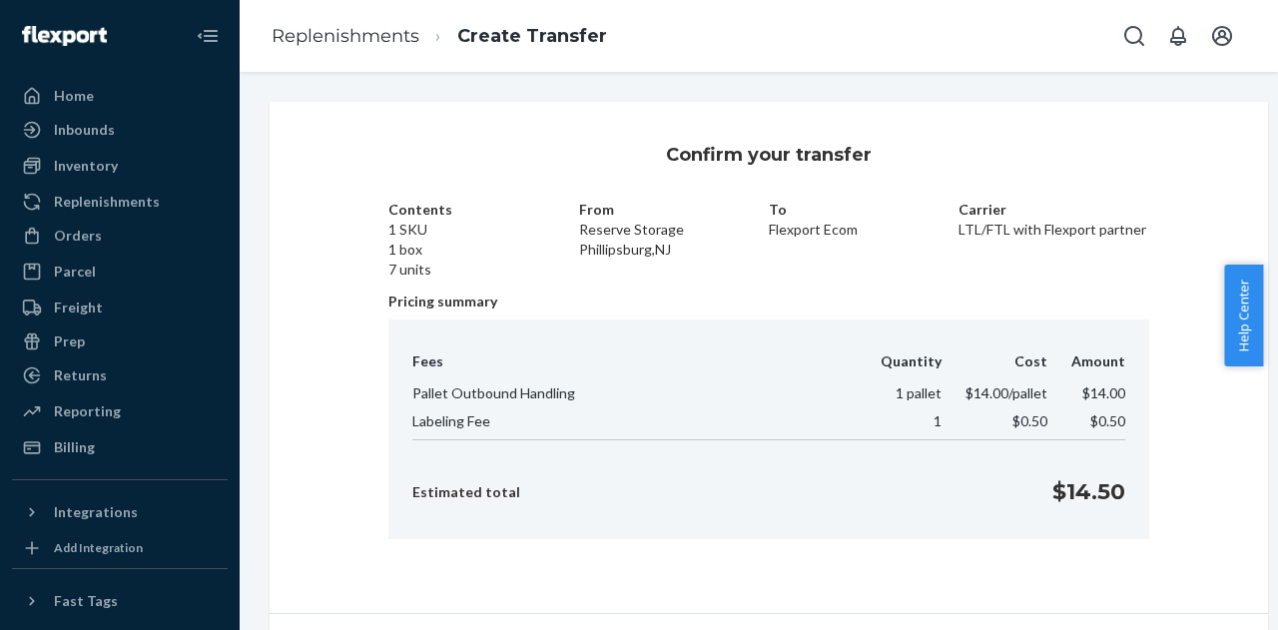
click at [417, 451] on td at bounding box center [634, 446] width 444 height 13
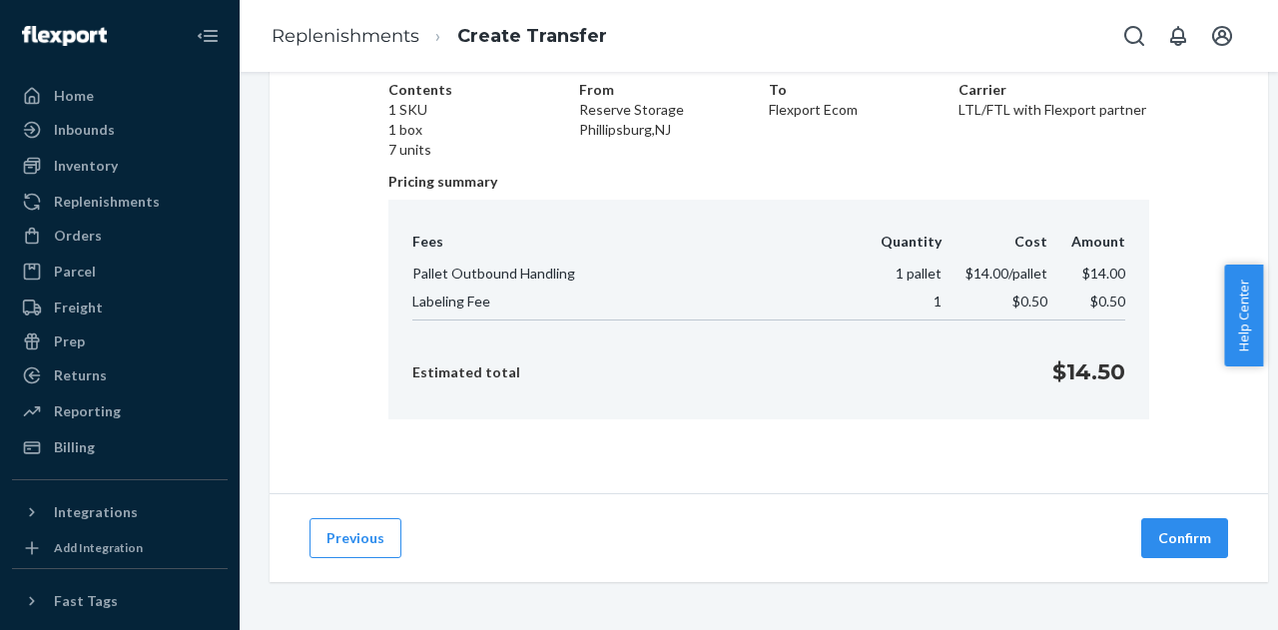
click at [315, 556] on div "Previous Confirm" at bounding box center [769, 537] width 998 height 89
click at [351, 534] on button "Previous" at bounding box center [355, 538] width 92 height 40
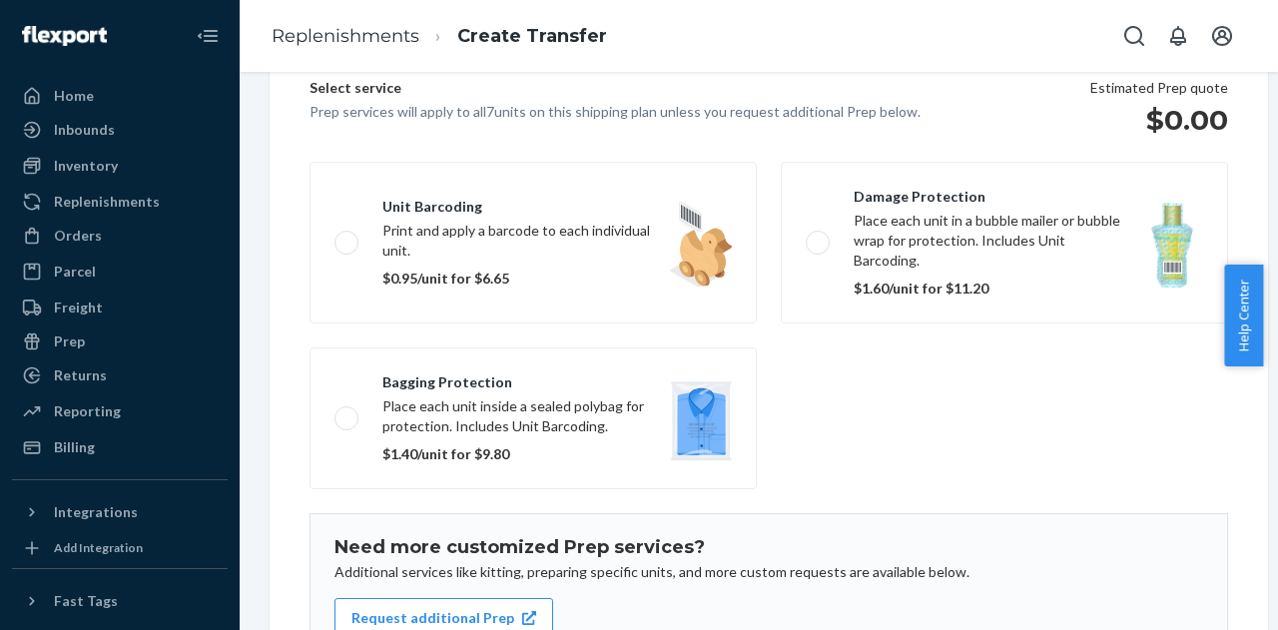
scroll to position [417, 0]
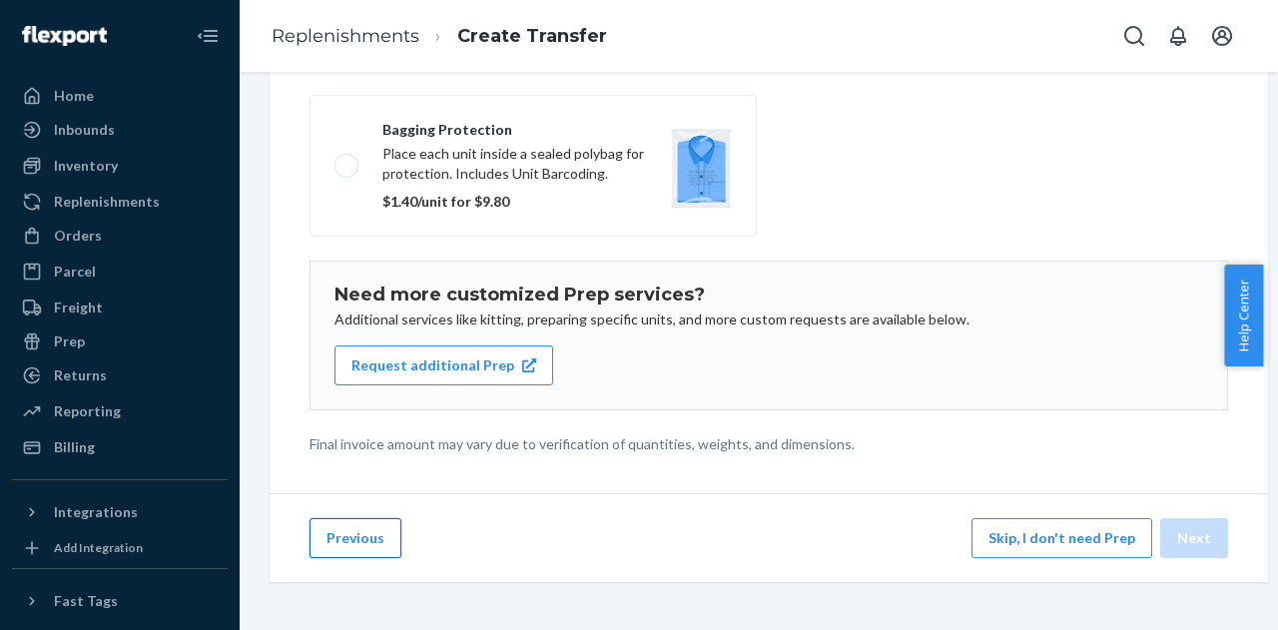
click at [359, 524] on button "Previous" at bounding box center [355, 538] width 92 height 40
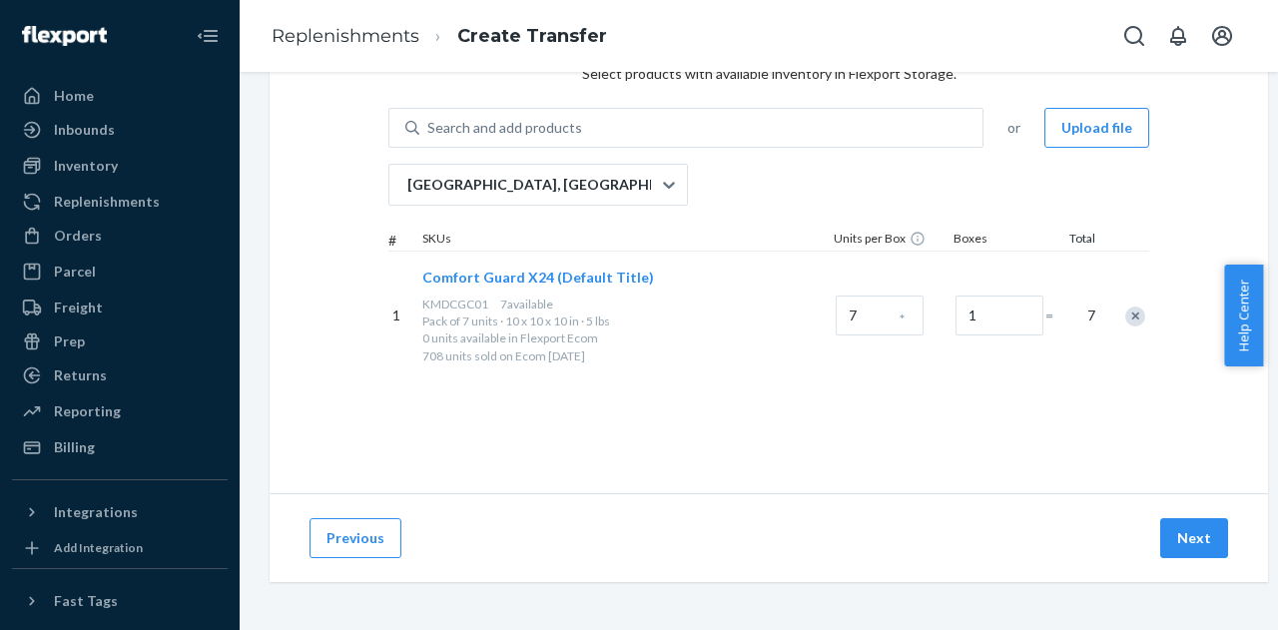
scroll to position [135, 0]
click at [359, 524] on button "Previous" at bounding box center [355, 538] width 92 height 40
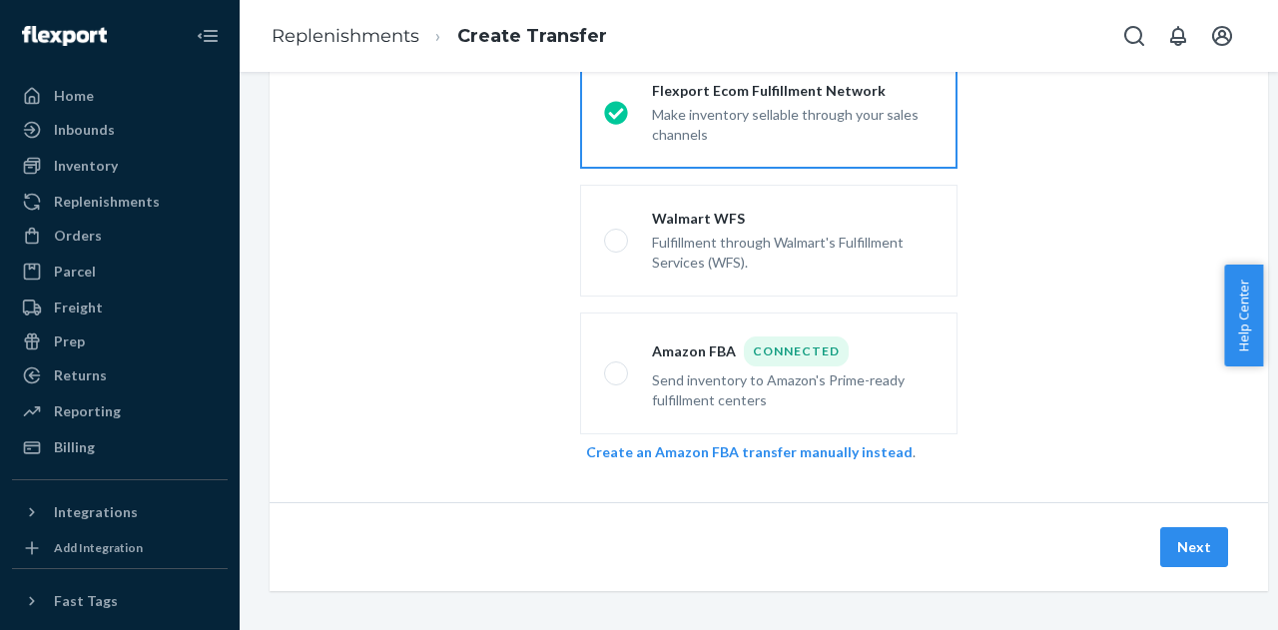
click at [359, 524] on div "Next" at bounding box center [769, 546] width 998 height 89
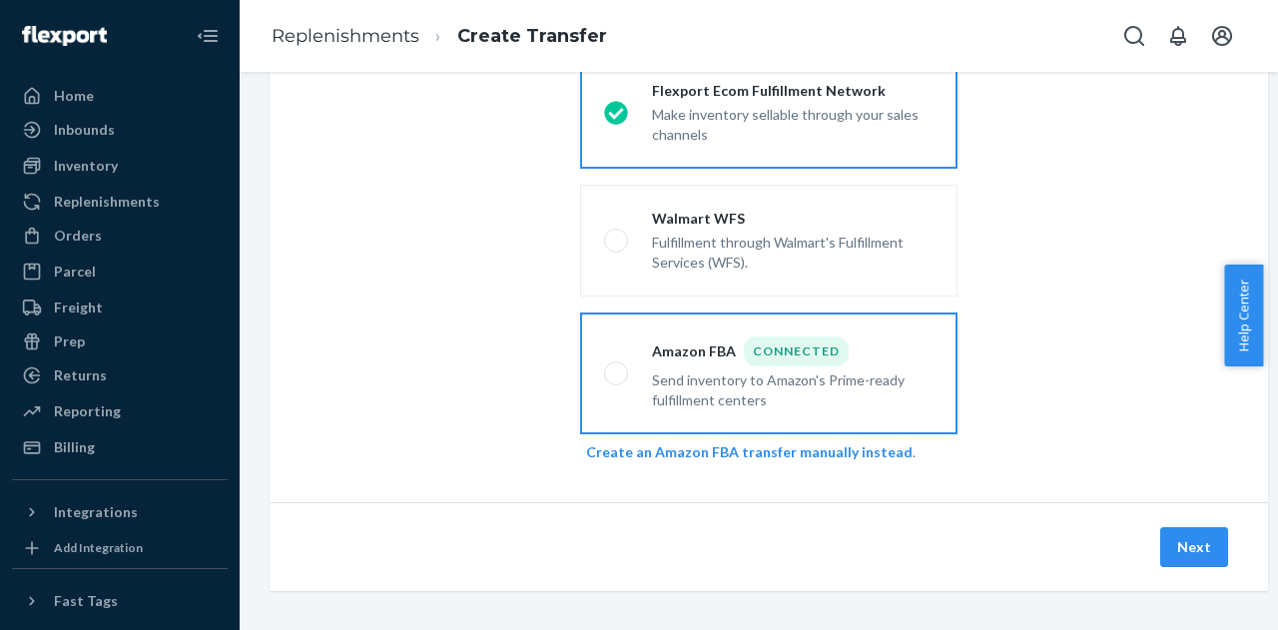
scroll to position [0, 0]
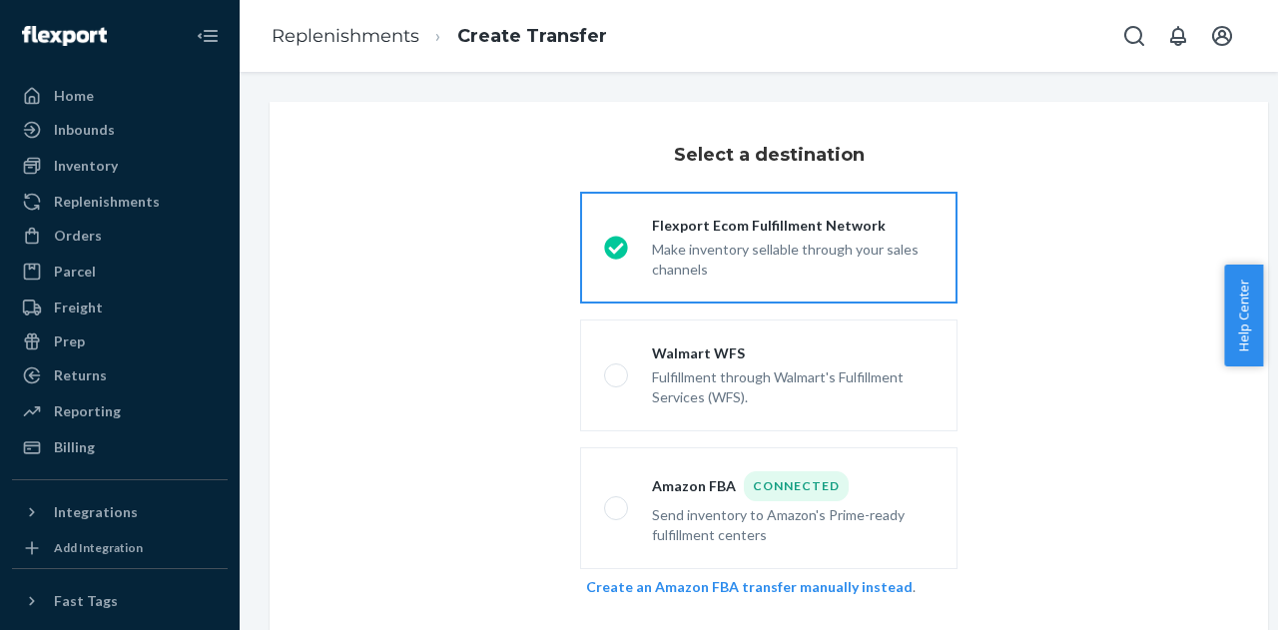
click at [628, 247] on div "Flexport Ecom Fulfillment Network Make inventory sellable through your sales ch…" at bounding box center [780, 248] width 305 height 64
click at [617, 247] on input "Flexport Ecom Fulfillment Network Make inventory sellable through your sales ch…" at bounding box center [610, 248] width 13 height 13
click at [619, 247] on icon at bounding box center [616, 248] width 24 height 24
click at [617, 247] on input "Flexport Ecom Fulfillment Network Make inventory sellable through your sales ch…" at bounding box center [610, 248] width 13 height 13
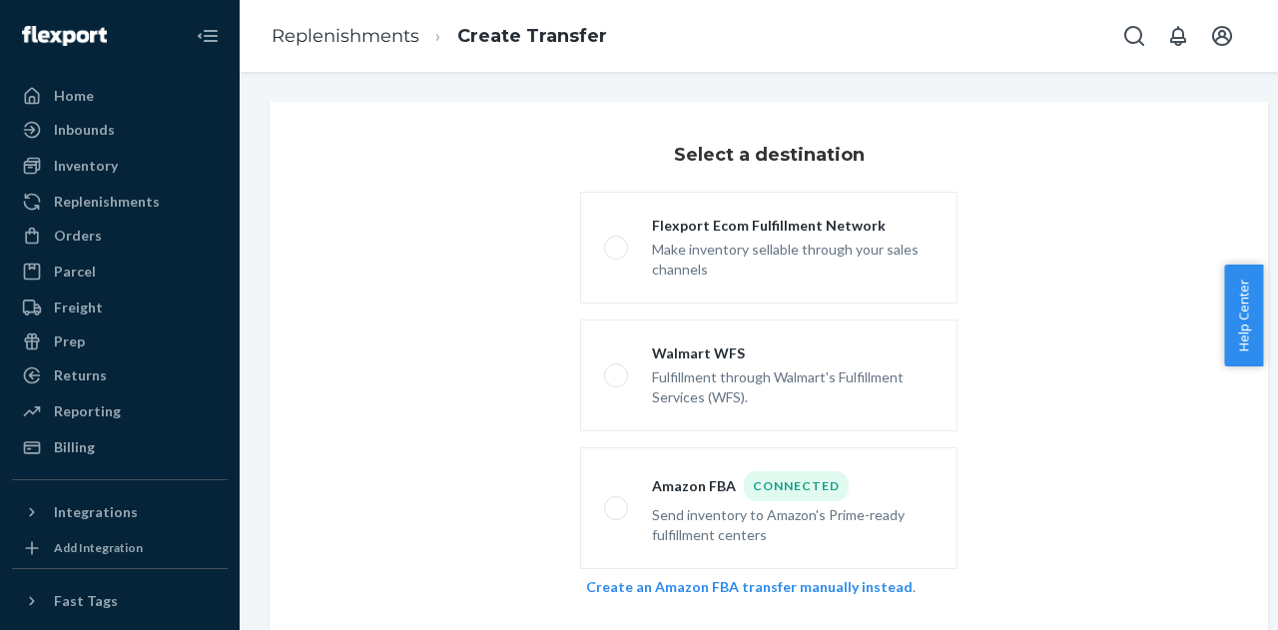
scroll to position [96, 0]
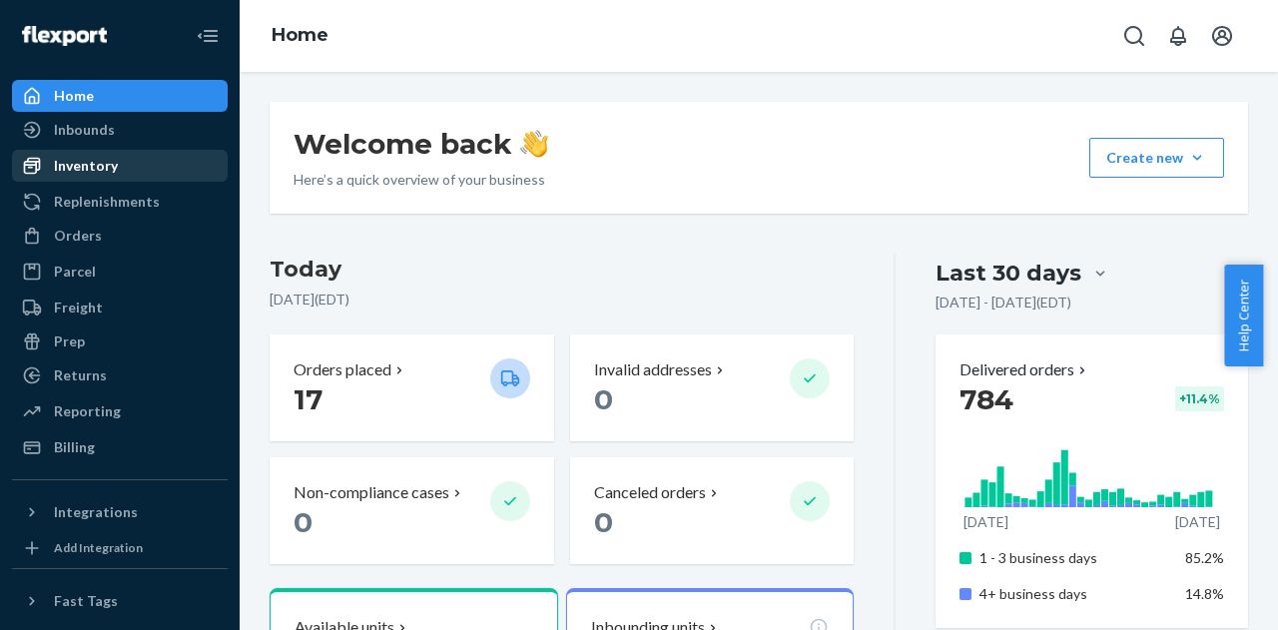
click at [103, 163] on div "Inventory" at bounding box center [86, 166] width 64 height 20
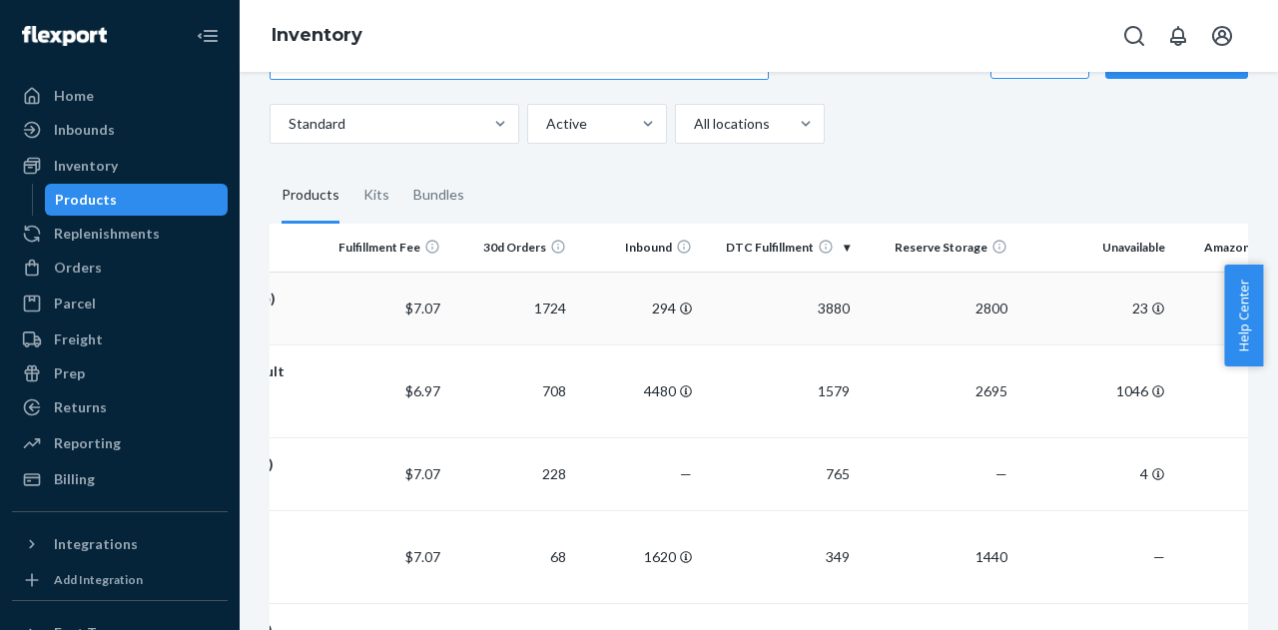
scroll to position [0, 220]
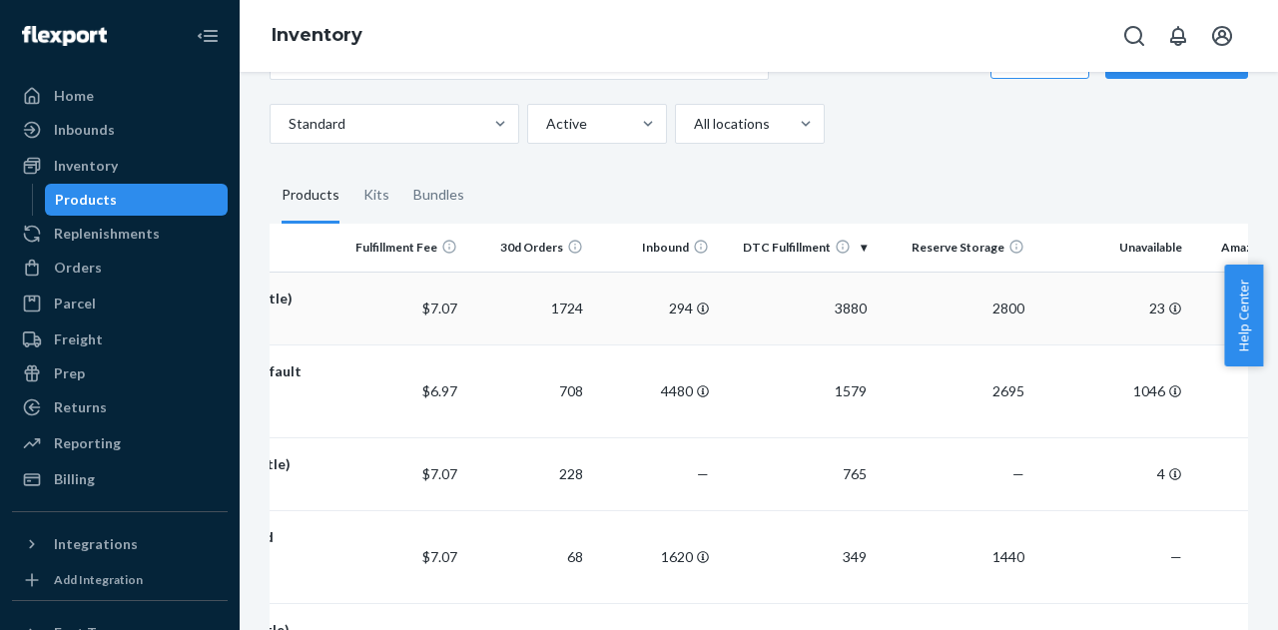
click at [622, 369] on td "4480" at bounding box center [654, 390] width 126 height 93
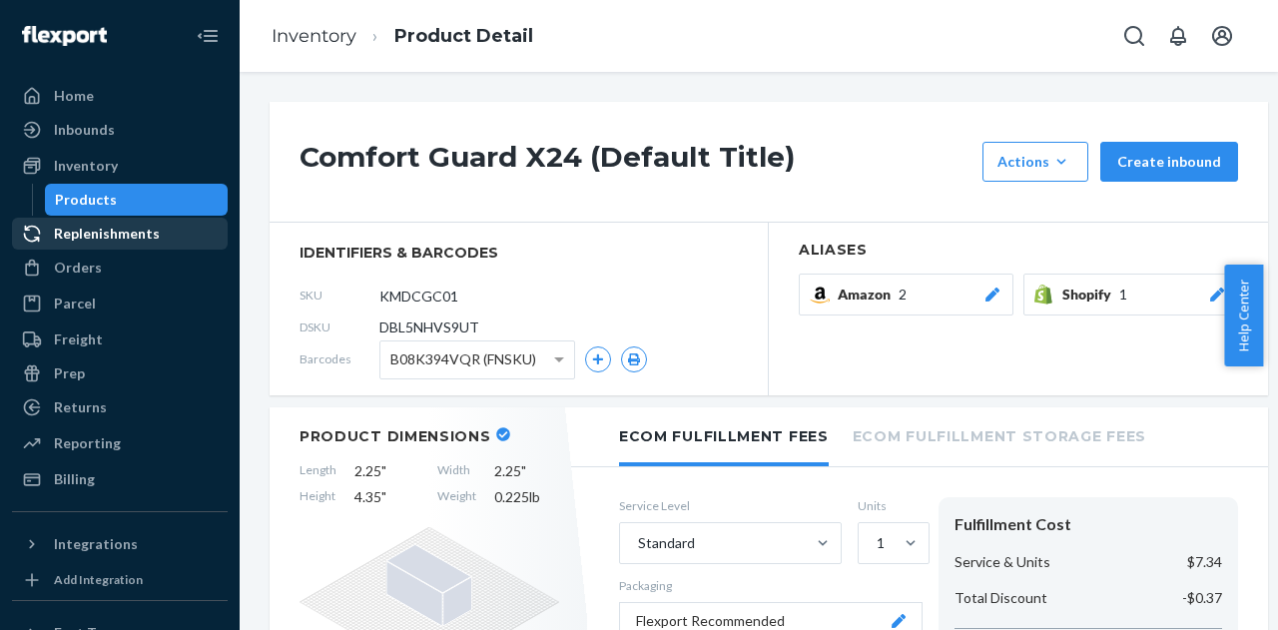
click at [128, 226] on div "Replenishments" at bounding box center [107, 234] width 106 height 20
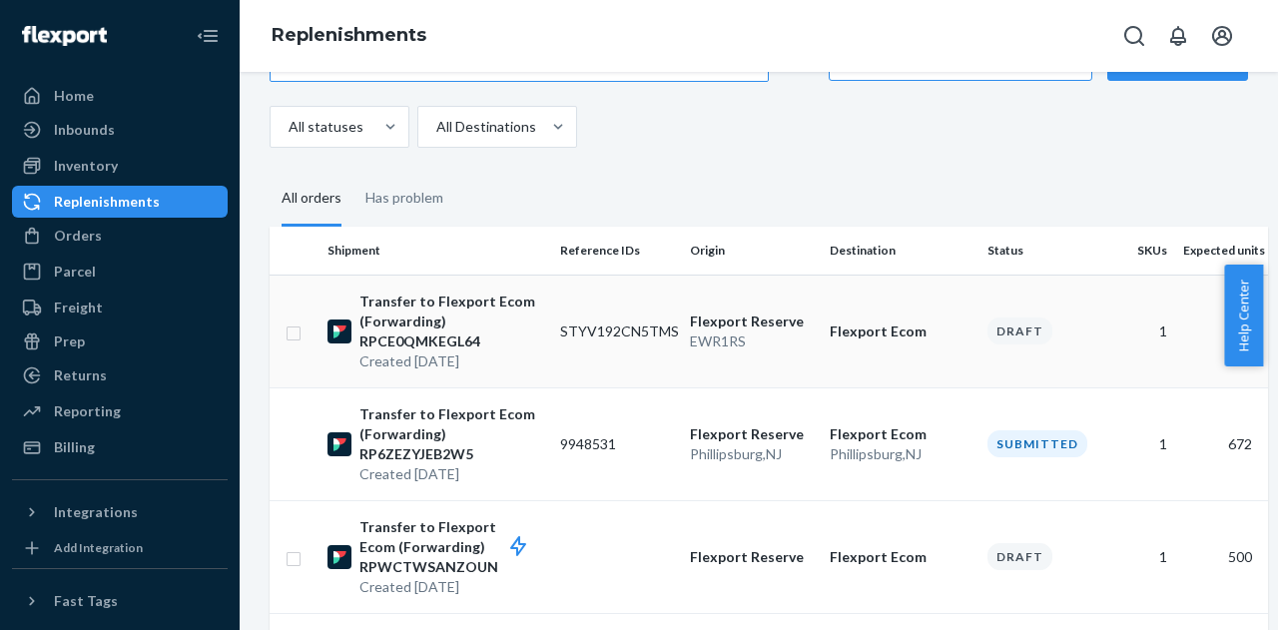
scroll to position [62, 5]
click at [285, 333] on input "checkbox" at bounding box center [293, 330] width 16 height 21
checkbox input "true"
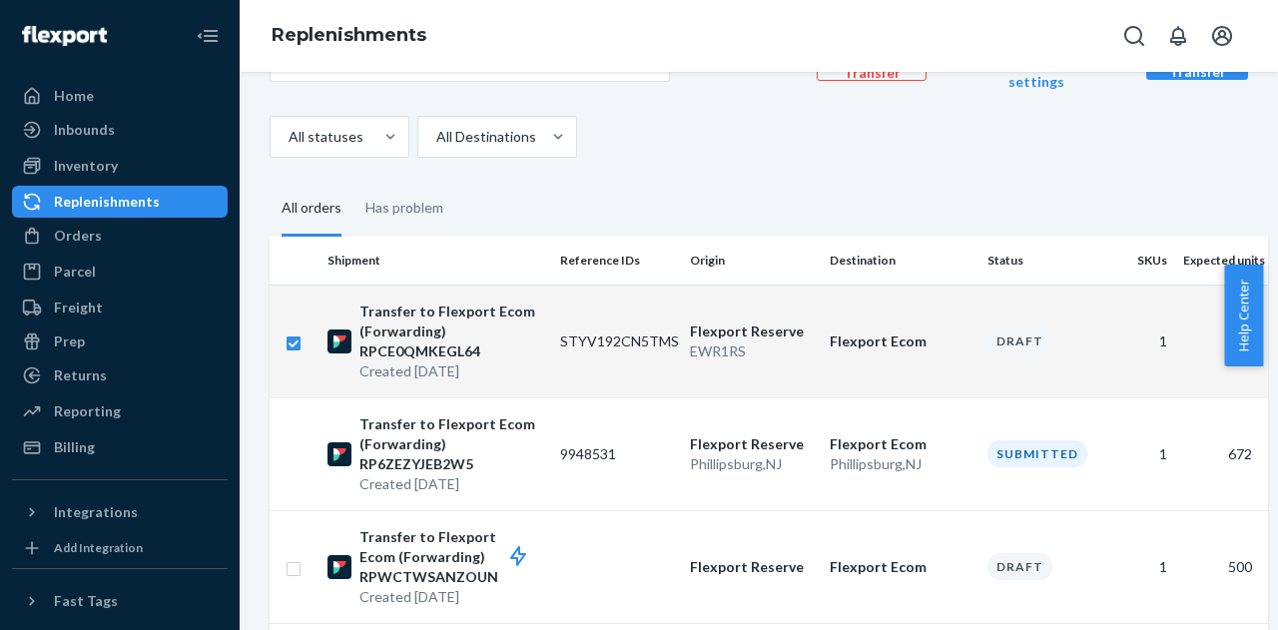
scroll to position [0, 5]
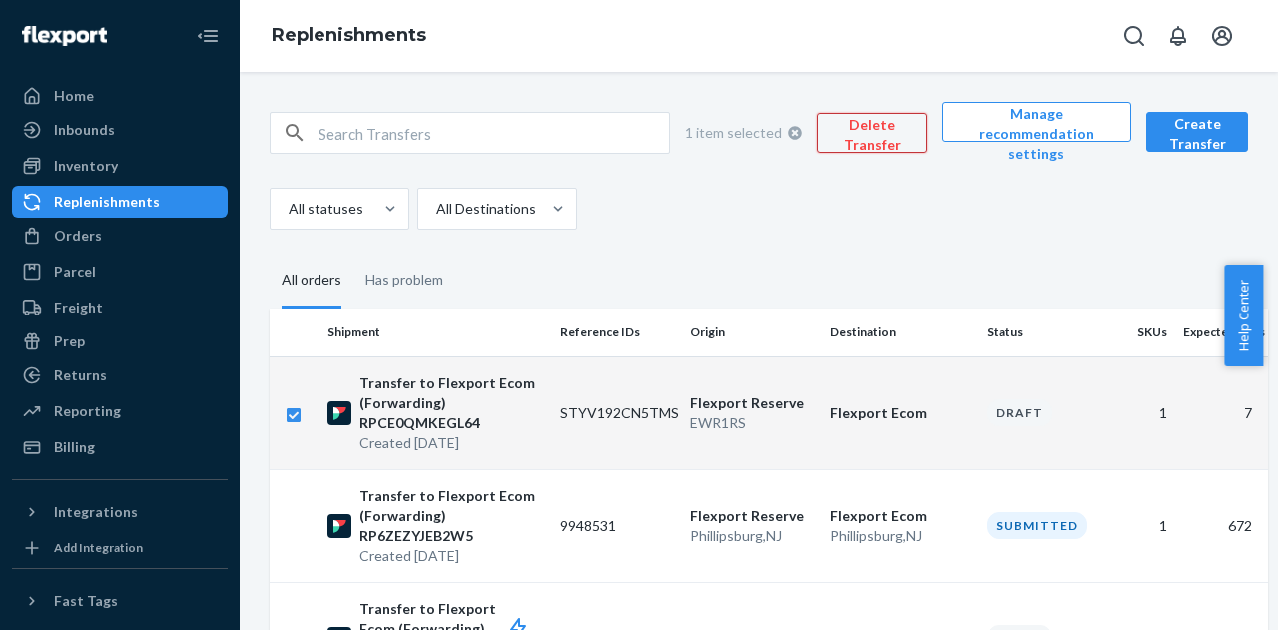
click at [887, 126] on button "Delete Transfer" at bounding box center [872, 133] width 110 height 40
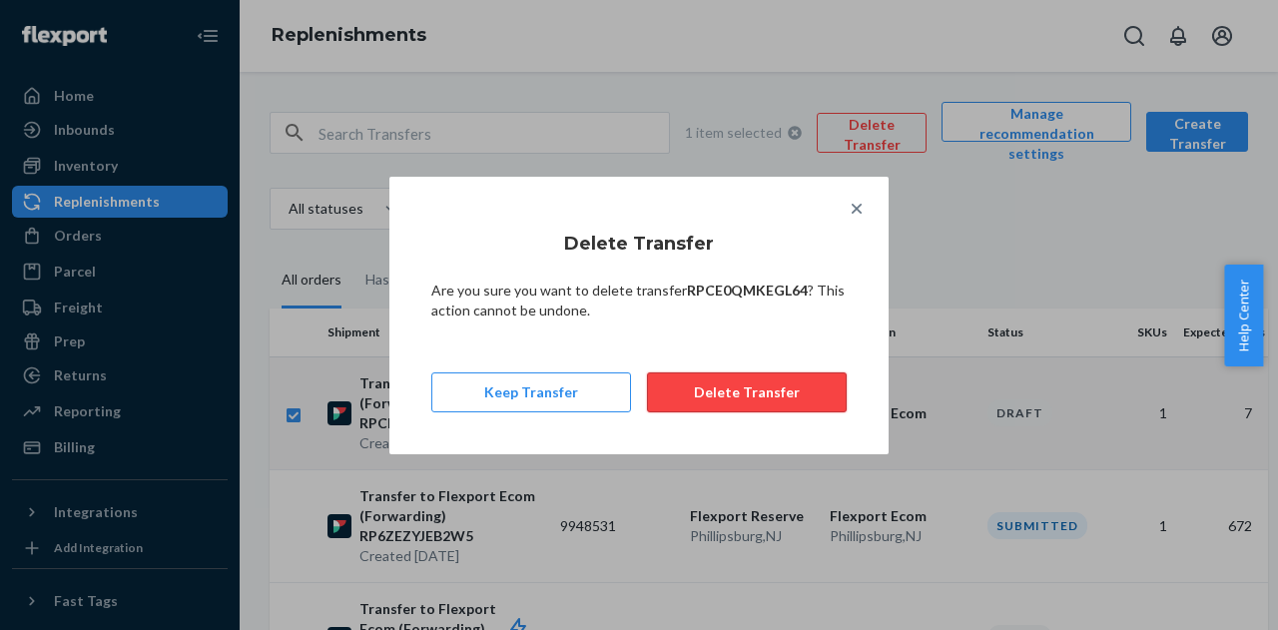
click at [756, 387] on button "Delete Transfer" at bounding box center [747, 392] width 200 height 40
